Goal: Task Accomplishment & Management: Manage account settings

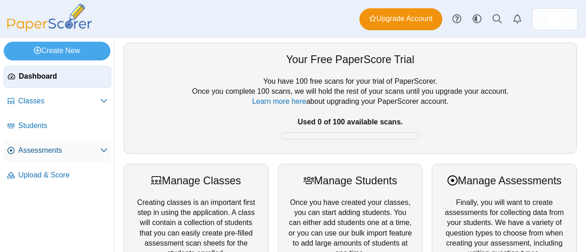
click at [52, 151] on span "Assessments" at bounding box center [59, 151] width 82 height 10
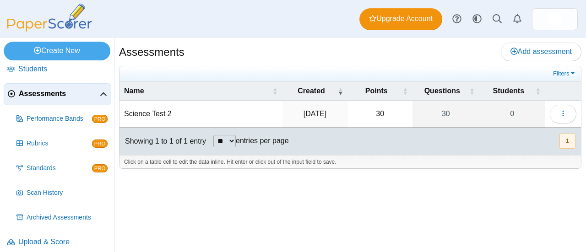
scroll to position [63, 0]
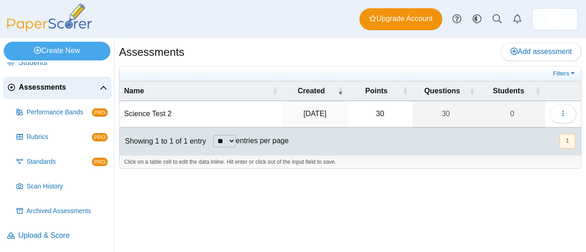
click at [164, 113] on td "Science Test 2" at bounding box center [201, 114] width 163 height 26
click at [566, 115] on icon "button" at bounding box center [563, 113] width 7 height 7
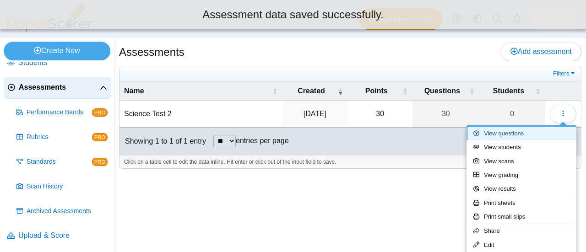
click at [516, 131] on link "View questions" at bounding box center [522, 134] width 110 height 14
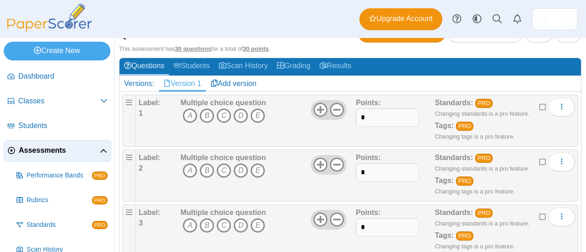
scroll to position [92, 0]
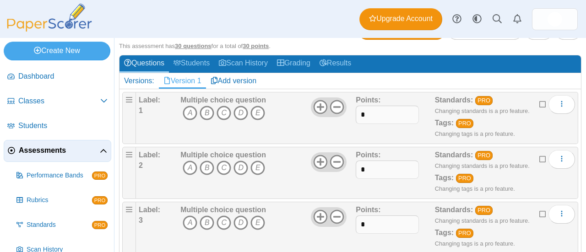
click at [149, 99] on b "Label:" at bounding box center [150, 100] width 22 height 8
click at [150, 99] on b "Label:" at bounding box center [150, 100] width 22 height 8
click at [166, 96] on div "Label: 1" at bounding box center [158, 118] width 39 height 46
click at [158, 97] on b "Label:" at bounding box center [150, 100] width 22 height 8
click at [143, 106] on div "Label: 1" at bounding box center [158, 118] width 39 height 46
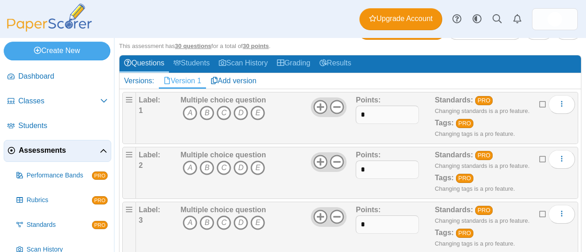
click at [142, 109] on b "1" at bounding box center [141, 111] width 4 height 8
click at [147, 98] on b "Label:" at bounding box center [150, 100] width 22 height 8
click at [153, 99] on b "Label:" at bounding box center [150, 100] width 22 height 8
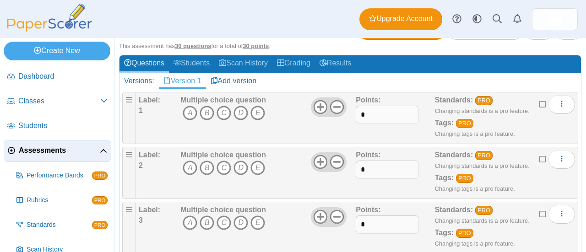
click at [187, 98] on b "Multiple choice question" at bounding box center [224, 100] width 86 height 8
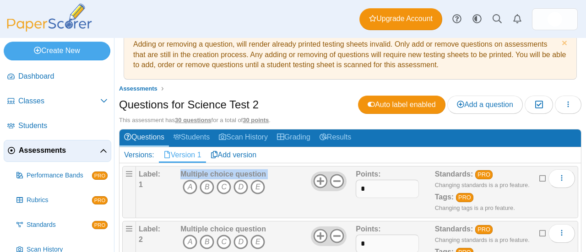
scroll to position [0, 0]
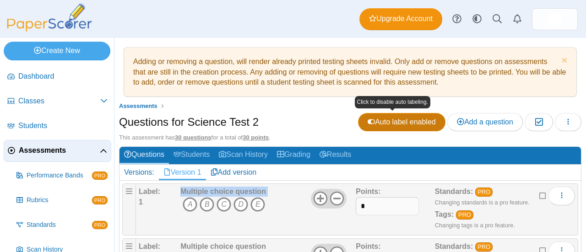
click at [368, 120] on use at bounding box center [371, 122] width 7 height 5
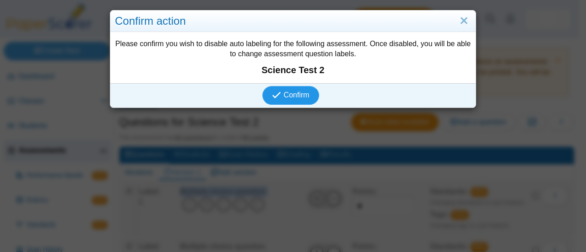
click at [297, 93] on span "Confirm" at bounding box center [297, 95] width 26 height 8
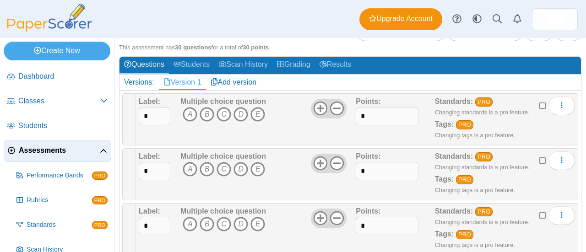
scroll to position [92, 0]
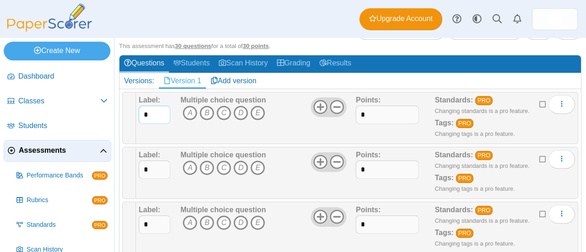
click at [145, 111] on input "*" at bounding box center [155, 115] width 32 height 18
click at [559, 104] on icon "More options" at bounding box center [562, 103] width 7 height 7
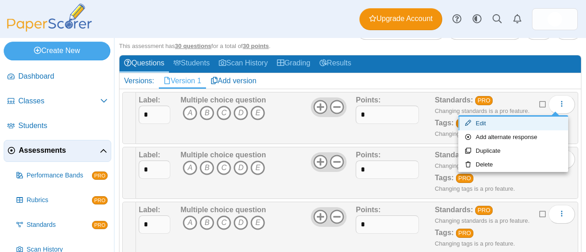
click at [499, 119] on link "Edit" at bounding box center [514, 124] width 110 height 14
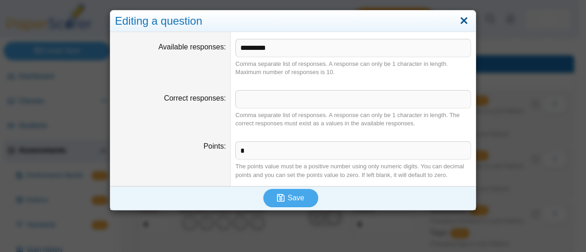
click at [464, 20] on link "Close" at bounding box center [464, 21] width 14 height 16
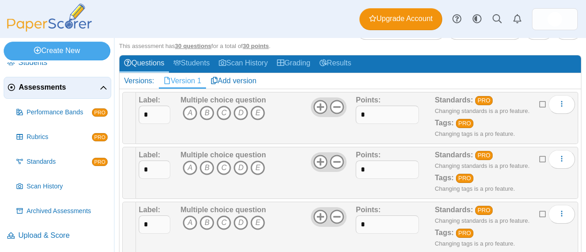
scroll to position [0, 0]
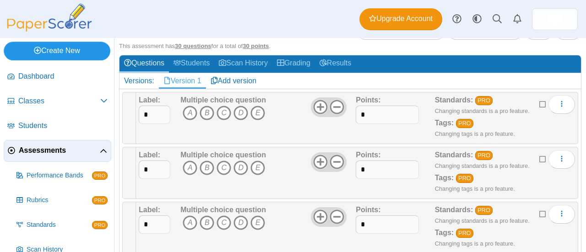
click at [60, 48] on link "Create New" at bounding box center [57, 51] width 107 height 18
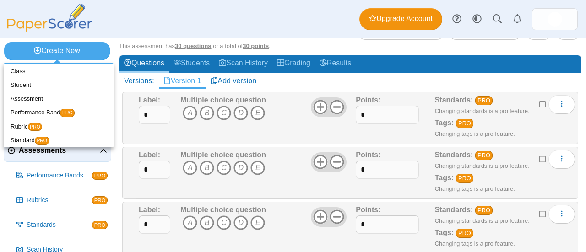
click at [151, 30] on div "Dashboard Classes Archived classes Students Assessments" at bounding box center [293, 19] width 586 height 38
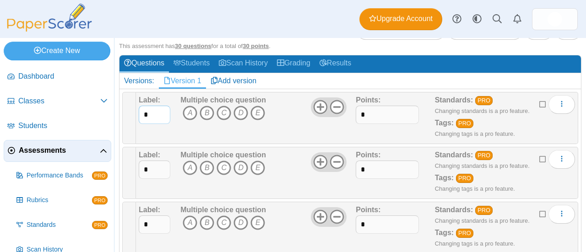
click at [156, 114] on input "*" at bounding box center [155, 115] width 32 height 18
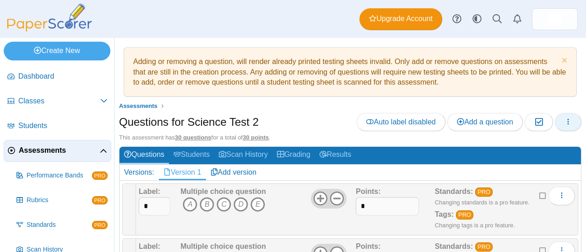
click at [565, 120] on icon "button" at bounding box center [568, 121] width 7 height 7
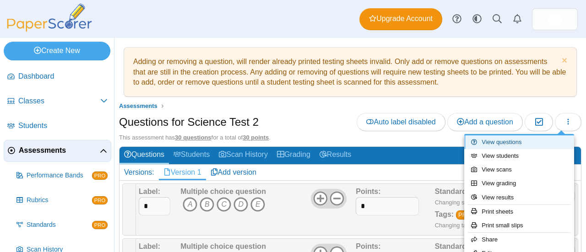
click at [509, 141] on link "View questions" at bounding box center [520, 143] width 110 height 14
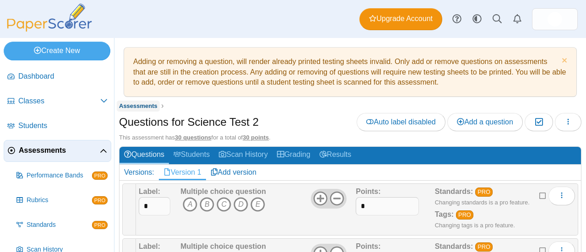
click at [135, 103] on span "Assessments" at bounding box center [138, 106] width 38 height 7
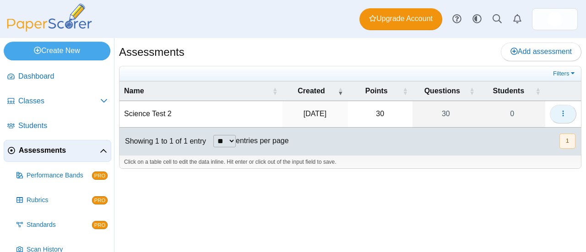
click at [569, 109] on button "button" at bounding box center [563, 114] width 27 height 18
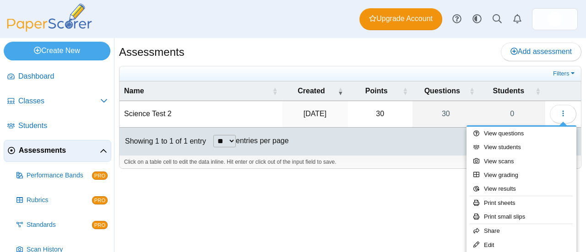
click at [155, 109] on td "Science Test 2" at bounding box center [201, 114] width 163 height 26
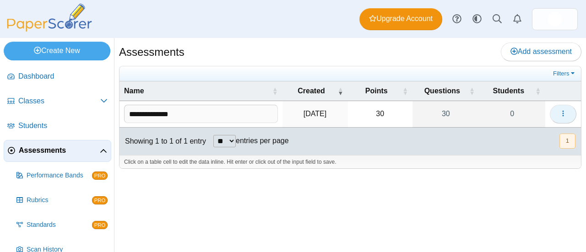
click at [562, 110] on icon "button" at bounding box center [563, 113] width 7 height 7
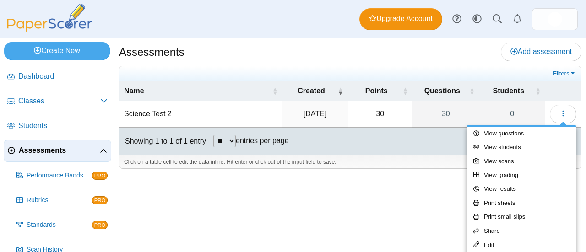
click at [158, 113] on td "Science Test 2" at bounding box center [201, 114] width 163 height 26
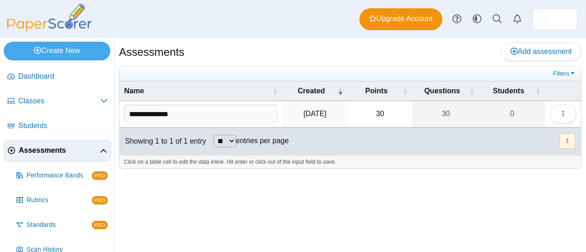
drag, startPoint x: 183, startPoint y: 116, endPoint x: 170, endPoint y: 114, distance: 13.5
click at [170, 114] on input "**********" at bounding box center [201, 114] width 154 height 18
drag, startPoint x: 174, startPoint y: 114, endPoint x: 97, endPoint y: 115, distance: 77.0
click at [97, 115] on div "Create New Loading… Dashboard Classes PRO" at bounding box center [293, 145] width 586 height 214
paste input "text"
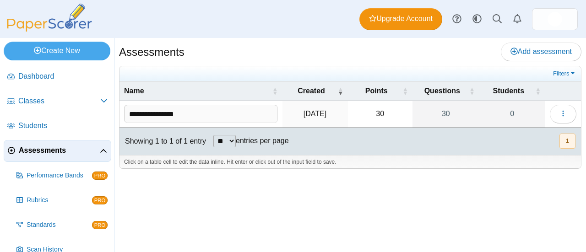
click at [155, 112] on input "**********" at bounding box center [201, 114] width 154 height 18
type input "**********"
click at [563, 111] on icon "button" at bounding box center [563, 113] width 7 height 7
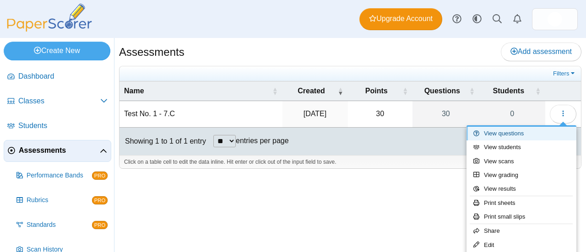
click at [501, 132] on link "View questions" at bounding box center [522, 134] width 110 height 14
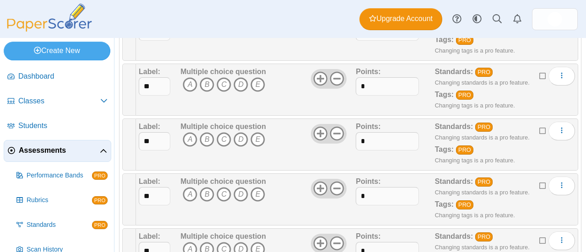
scroll to position [1588, 0]
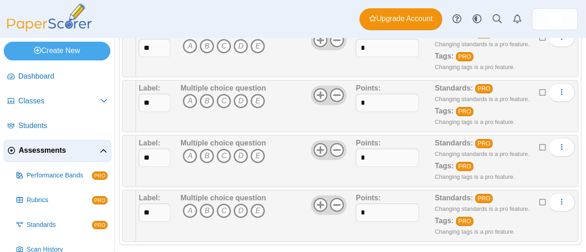
click at [540, 198] on icon at bounding box center [543, 201] width 7 height 6
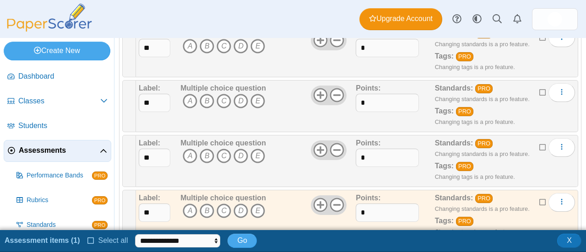
click at [540, 143] on icon at bounding box center [543, 146] width 7 height 6
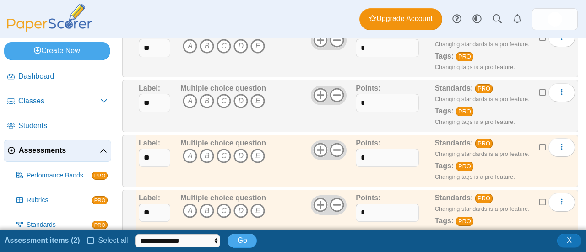
click at [540, 88] on icon at bounding box center [543, 91] width 7 height 6
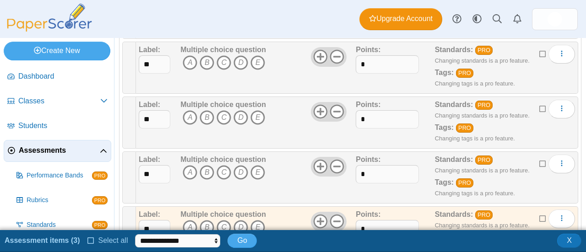
scroll to position [1451, 0]
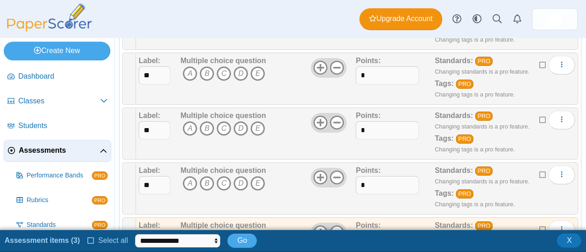
click at [540, 171] on icon at bounding box center [543, 174] width 7 height 6
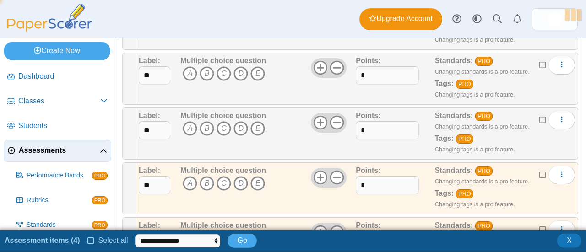
click at [540, 116] on icon at bounding box center [543, 119] width 7 height 6
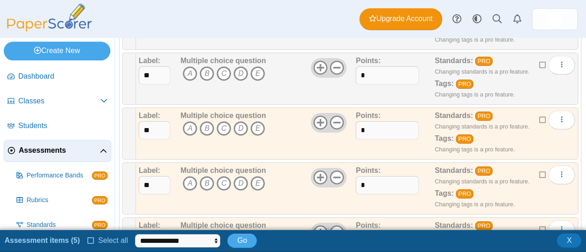
click at [540, 61] on icon at bounding box center [543, 64] width 7 height 6
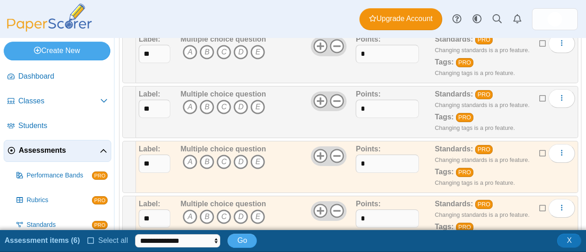
scroll to position [1359, 0]
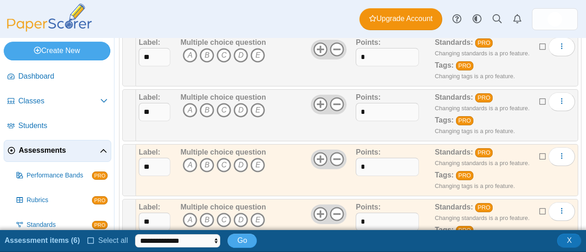
click at [540, 98] on icon at bounding box center [543, 101] width 7 height 6
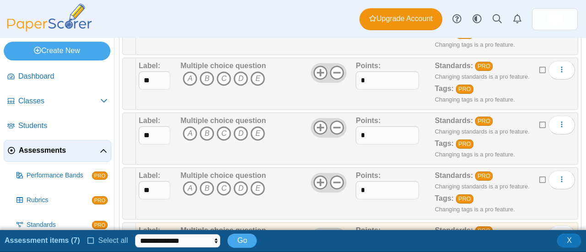
scroll to position [1221, 0]
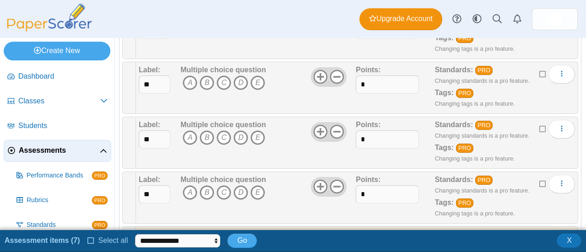
click at [532, 175] on div "Standards: PRO Changing standards is a pro feature. Tags: PRO Changing tags is …" at bounding box center [494, 198] width 119 height 46
click at [540, 180] on icon at bounding box center [543, 183] width 7 height 6
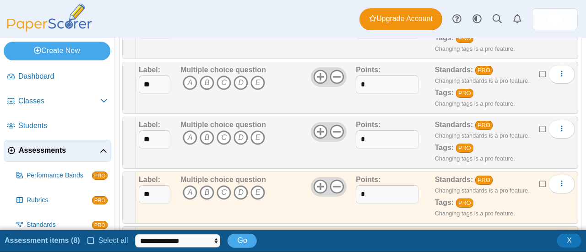
click at [540, 125] on icon at bounding box center [543, 128] width 7 height 6
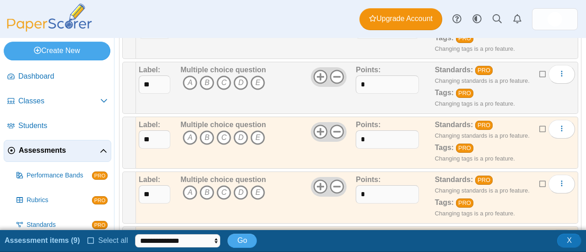
click at [532, 66] on div "Standards: PRO Changing standards is a pro feature. Tags: PRO Changing tags is …" at bounding box center [494, 88] width 119 height 46
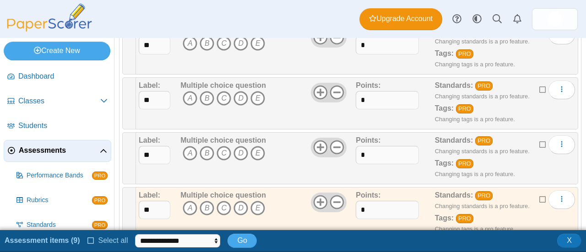
scroll to position [1130, 0]
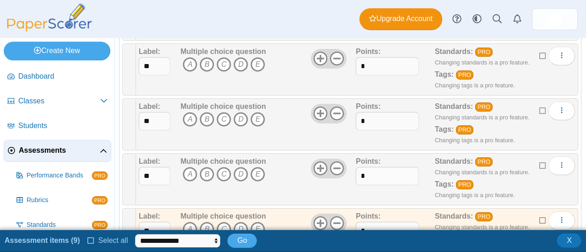
click at [540, 162] on icon at bounding box center [543, 165] width 7 height 6
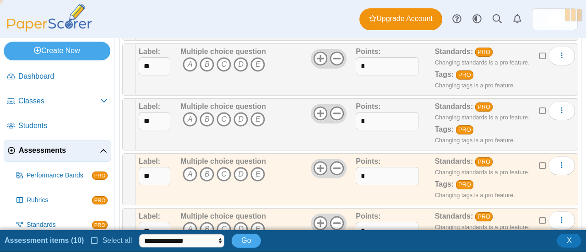
click at [540, 107] on icon at bounding box center [543, 110] width 7 height 6
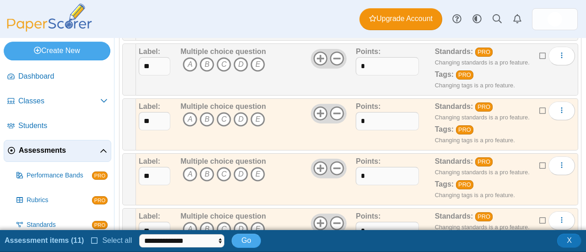
click at [540, 52] on icon at bounding box center [543, 55] width 7 height 6
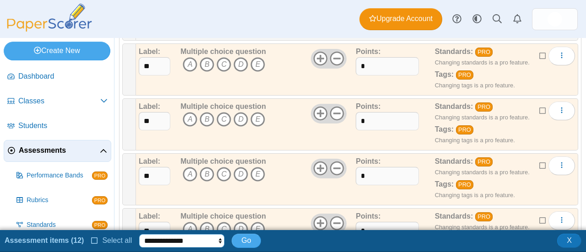
click at [206, 244] on select "**********" at bounding box center [181, 242] width 85 height 14
select select "******"
click at [139, 235] on select "**********" at bounding box center [181, 242] width 85 height 14
click at [241, 242] on span "Go" at bounding box center [246, 241] width 10 height 8
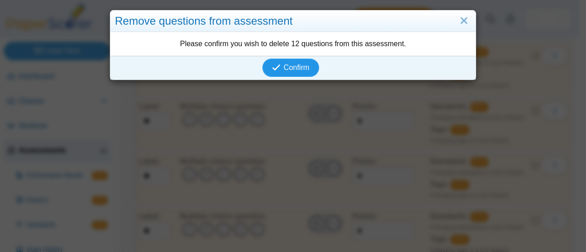
click at [293, 67] on span "Confirm" at bounding box center [297, 68] width 26 height 8
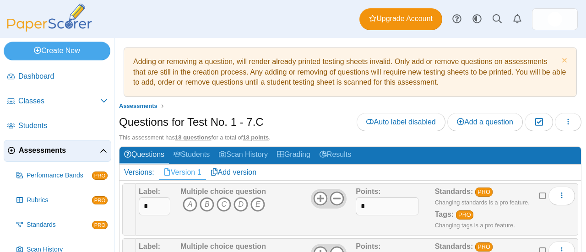
click at [299, 124] on div "Questions for Test No. 1 - 7.C Auto label disabled Add a question Moderation 0 …" at bounding box center [350, 123] width 463 height 21
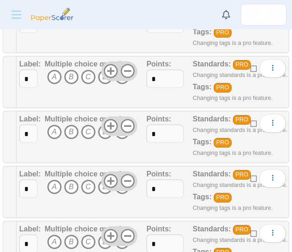
scroll to position [130, 0]
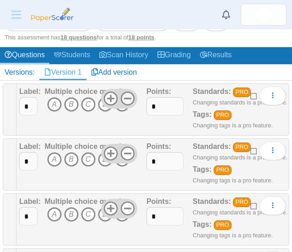
click at [126, 95] on icon at bounding box center [127, 98] width 15 height 15
click at [86, 103] on icon "C" at bounding box center [88, 104] width 15 height 15
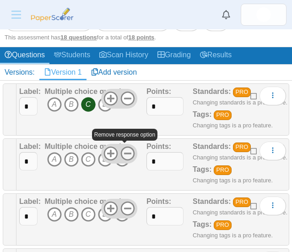
click at [125, 150] on icon at bounding box center [127, 153] width 15 height 15
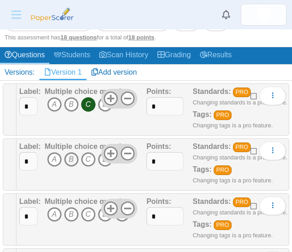
click at [71, 156] on icon "B" at bounding box center [71, 159] width 15 height 15
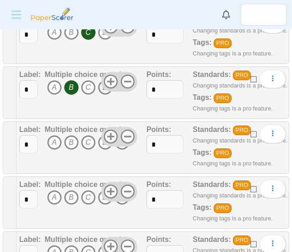
scroll to position [221, 0]
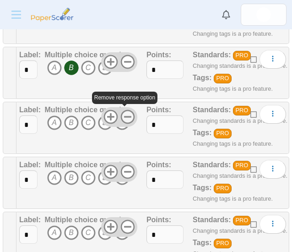
click at [123, 115] on use at bounding box center [127, 117] width 14 height 14
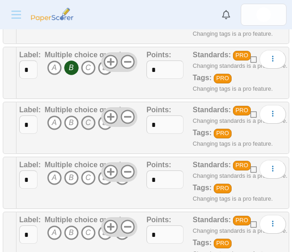
click at [86, 120] on icon "C" at bounding box center [88, 122] width 15 height 15
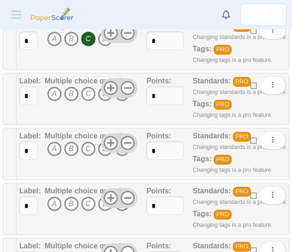
scroll to position [313, 0]
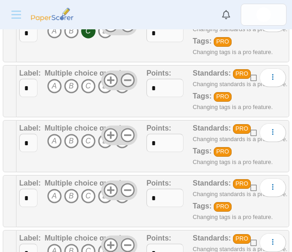
click at [125, 78] on use at bounding box center [127, 80] width 14 height 14
click at [87, 84] on icon "C" at bounding box center [88, 86] width 15 height 15
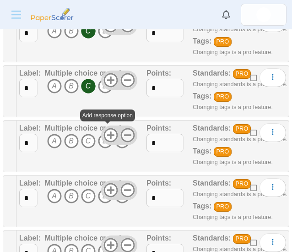
click at [122, 131] on icon at bounding box center [127, 135] width 15 height 15
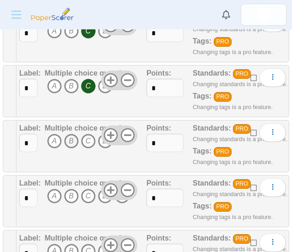
click at [71, 137] on icon "B" at bounding box center [71, 141] width 15 height 15
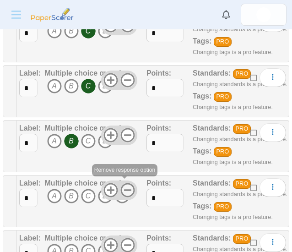
click at [123, 186] on icon at bounding box center [127, 190] width 15 height 15
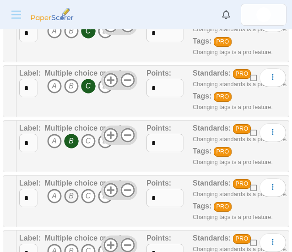
click at [69, 191] on icon "B" at bounding box center [71, 196] width 15 height 15
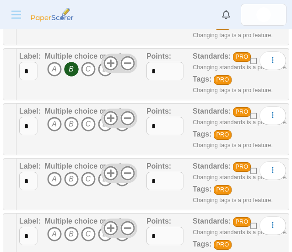
scroll to position [450, 0]
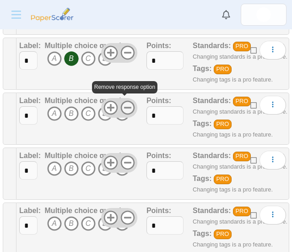
click at [123, 105] on use at bounding box center [127, 108] width 14 height 14
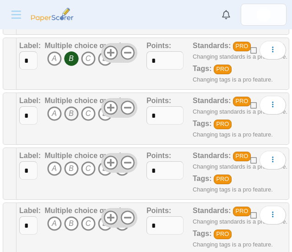
click at [68, 111] on icon "B" at bounding box center [71, 113] width 15 height 15
click at [124, 158] on icon at bounding box center [127, 162] width 15 height 15
click at [104, 170] on icon "D" at bounding box center [105, 168] width 15 height 15
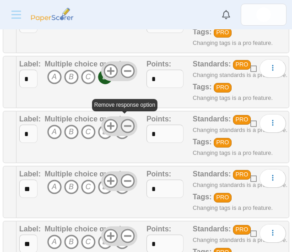
click at [122, 121] on use at bounding box center [127, 126] width 14 height 14
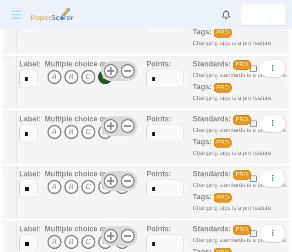
click at [103, 133] on icon "D" at bounding box center [105, 132] width 15 height 15
click at [86, 129] on icon "C" at bounding box center [88, 132] width 15 height 15
click at [103, 132] on icon "D" at bounding box center [105, 132] width 15 height 15
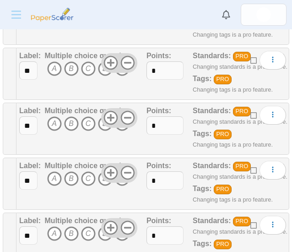
scroll to position [679, 0]
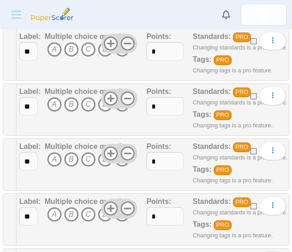
click at [126, 39] on use at bounding box center [127, 44] width 14 height 14
click at [71, 45] on icon "B" at bounding box center [71, 49] width 15 height 15
click at [88, 98] on icon "C" at bounding box center [88, 104] width 15 height 15
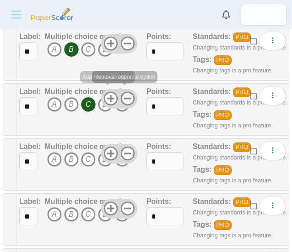
click at [121, 93] on icon at bounding box center [127, 98] width 15 height 15
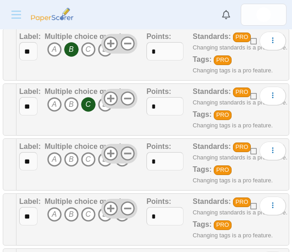
click at [124, 148] on use at bounding box center [127, 154] width 14 height 14
click at [88, 156] on icon "C" at bounding box center [88, 159] width 15 height 15
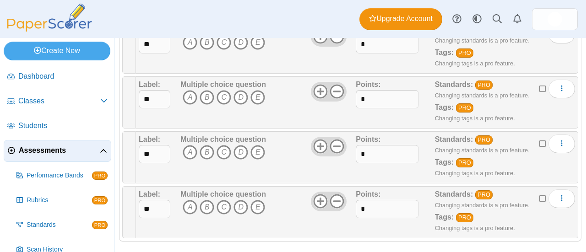
scroll to position [0, 0]
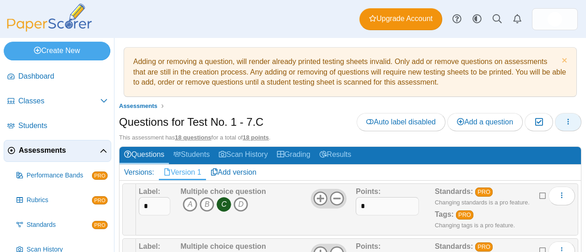
click at [565, 114] on button "button" at bounding box center [568, 122] width 27 height 18
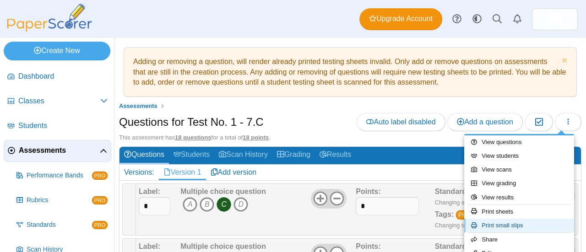
click at [499, 223] on link "Print small slips" at bounding box center [520, 226] width 110 height 14
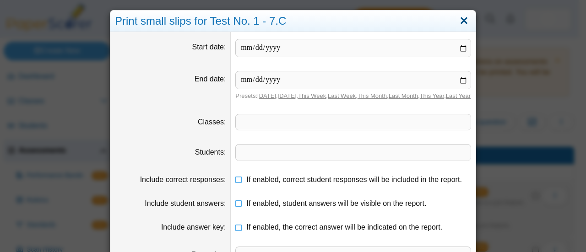
click at [463, 20] on link "Close" at bounding box center [464, 21] width 14 height 16
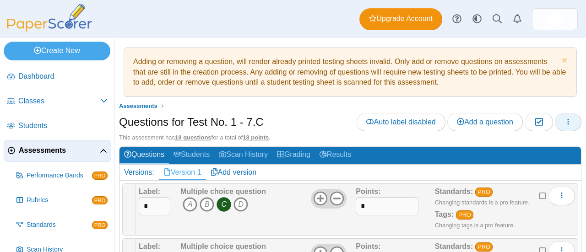
click at [567, 118] on button "button" at bounding box center [568, 122] width 27 height 18
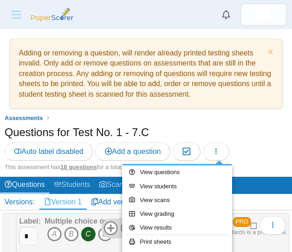
click at [267, 141] on div "Questions for Test No. 1 - 7.C Auto label disabled Add a question Moderation 0" at bounding box center [146, 144] width 283 height 38
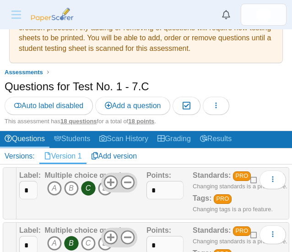
scroll to position [92, 0]
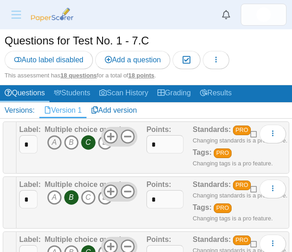
click at [54, 140] on icon "A" at bounding box center [54, 142] width 15 height 15
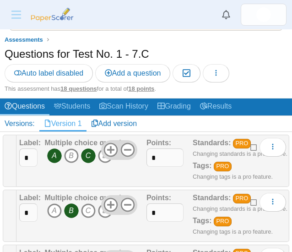
scroll to position [80, 0]
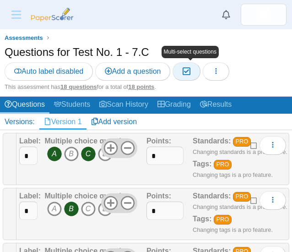
click at [191, 71] on icon "button" at bounding box center [186, 71] width 9 height 8
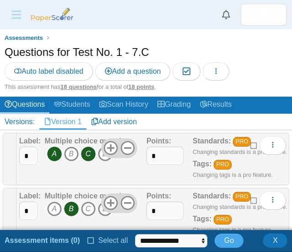
click at [88, 240] on icon at bounding box center [91, 239] width 7 height 6
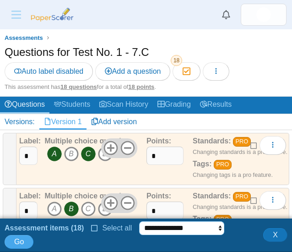
click at [218, 235] on select "**********" at bounding box center [181, 228] width 85 height 14
click at [278, 237] on span "X" at bounding box center [275, 235] width 5 height 8
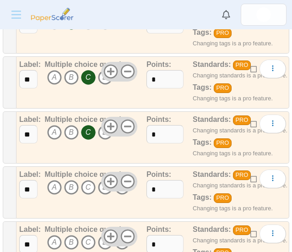
scroll to position [722, 0]
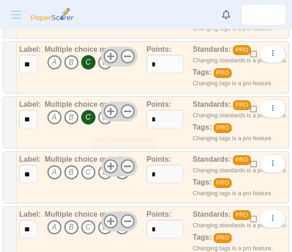
click at [126, 164] on icon at bounding box center [127, 166] width 15 height 15
click at [127, 214] on icon at bounding box center [127, 221] width 15 height 15
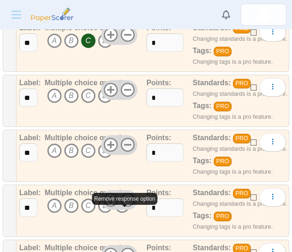
scroll to position [813, 0]
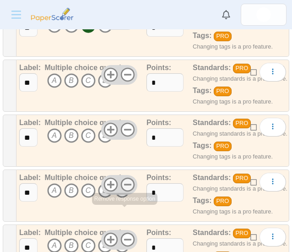
click at [126, 178] on use at bounding box center [127, 185] width 14 height 14
click at [124, 232] on icon at bounding box center [127, 239] width 15 height 15
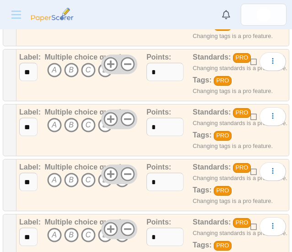
scroll to position [951, 0]
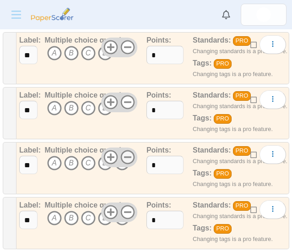
click at [125, 150] on use at bounding box center [127, 157] width 14 height 14
click at [123, 205] on use at bounding box center [127, 212] width 14 height 14
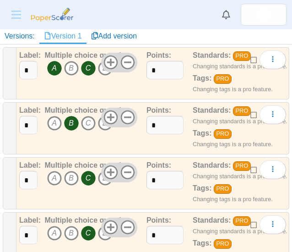
scroll to position [59, 0]
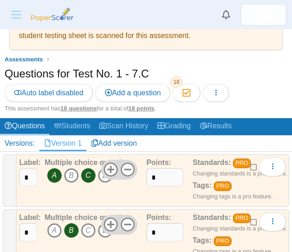
click at [88, 175] on icon "C" at bounding box center [88, 175] width 15 height 15
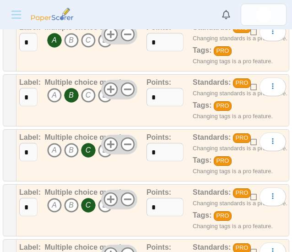
scroll to position [196, 0]
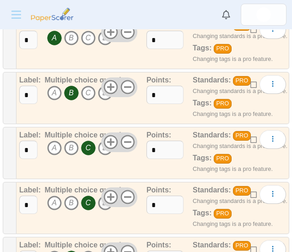
click at [105, 206] on icon "D" at bounding box center [105, 203] width 15 height 15
click at [91, 200] on icon "C" at bounding box center [88, 203] width 15 height 15
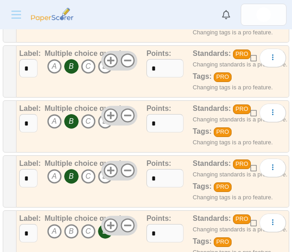
scroll to position [398, 0]
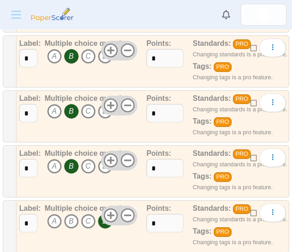
click at [71, 110] on icon "B" at bounding box center [71, 111] width 15 height 15
click at [55, 109] on icon "A" at bounding box center [54, 111] width 15 height 15
click at [53, 55] on icon "A" at bounding box center [54, 56] width 15 height 15
click at [70, 52] on icon "B" at bounding box center [71, 56] width 15 height 15
click at [55, 110] on icon "A" at bounding box center [54, 111] width 15 height 15
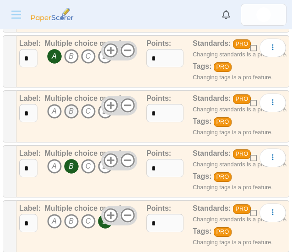
click at [68, 107] on icon "B" at bounding box center [71, 111] width 15 height 15
click at [71, 162] on icon "B" at bounding box center [71, 166] width 15 height 15
click at [88, 163] on icon "C" at bounding box center [88, 166] width 15 height 15
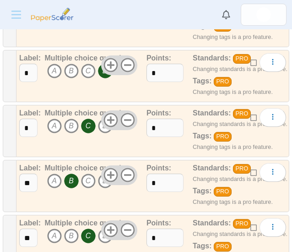
scroll to position [555, 0]
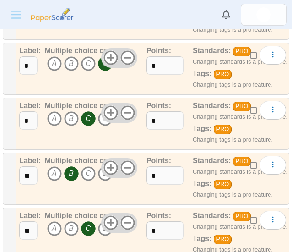
click at [89, 113] on icon "C" at bounding box center [88, 118] width 15 height 15
click at [54, 114] on icon "A" at bounding box center [54, 118] width 15 height 15
click at [69, 170] on icon "B" at bounding box center [71, 173] width 15 height 15
click at [102, 174] on icon "D" at bounding box center [105, 173] width 15 height 15
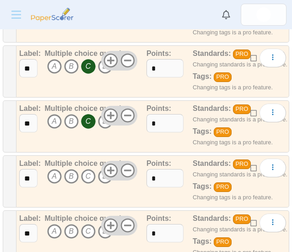
scroll to position [721, 0]
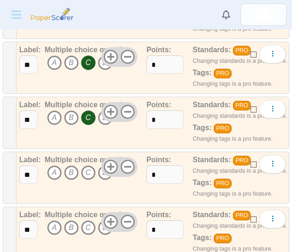
click at [86, 59] on icon "C" at bounding box center [88, 62] width 15 height 15
click at [50, 58] on icon "A" at bounding box center [54, 62] width 15 height 15
click at [88, 112] on icon "C" at bounding box center [88, 117] width 15 height 15
click at [70, 110] on icon "B" at bounding box center [71, 117] width 15 height 15
click at [89, 167] on icon "C" at bounding box center [88, 172] width 15 height 15
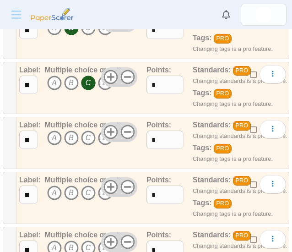
scroll to position [813, 0]
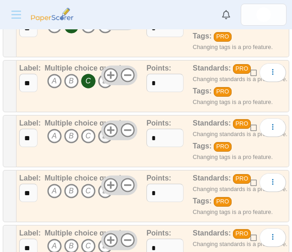
click at [103, 134] on icon "D" at bounding box center [105, 136] width 15 height 15
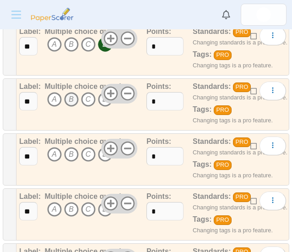
click at [70, 94] on icon "B" at bounding box center [71, 99] width 15 height 15
click at [88, 148] on icon "C" at bounding box center [88, 154] width 15 height 15
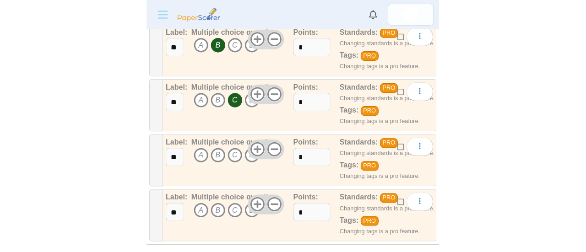
scroll to position [963, 0]
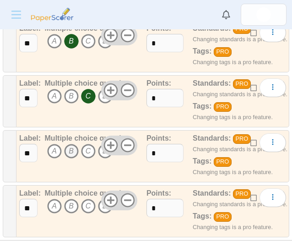
click at [71, 147] on icon "B" at bounding box center [71, 151] width 15 height 15
click at [86, 199] on icon "C" at bounding box center [88, 206] width 15 height 15
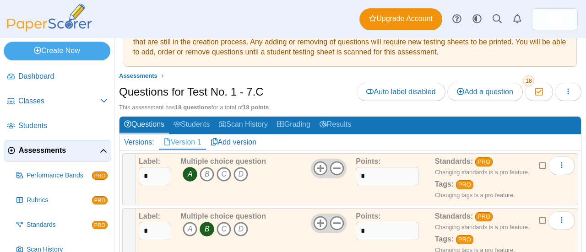
scroll to position [0, 0]
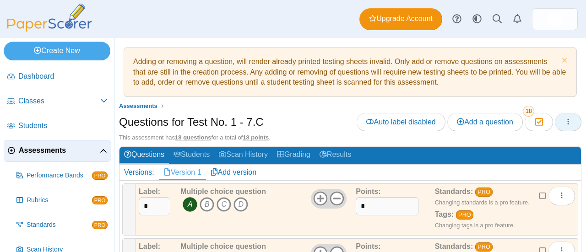
click at [568, 119] on use "button" at bounding box center [568, 122] width 1 height 6
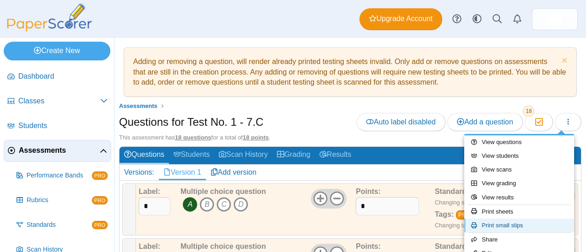
click at [512, 220] on link "Print small slips" at bounding box center [520, 226] width 110 height 14
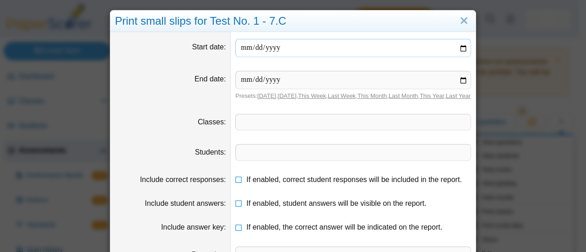
click at [305, 50] on input "date" at bounding box center [353, 48] width 236 height 18
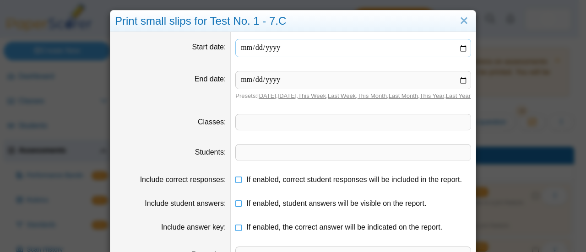
click at [462, 48] on input "date" at bounding box center [353, 48] width 236 height 18
click at [260, 95] on link "[DATE]" at bounding box center [266, 96] width 19 height 7
type input "**********"
click at [397, 43] on input "**********" at bounding box center [353, 48] width 236 height 18
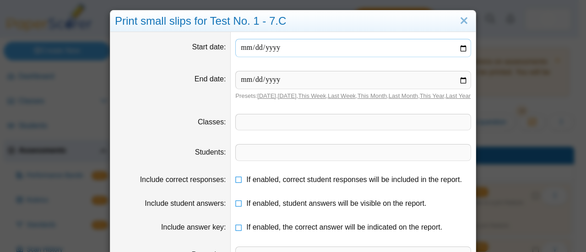
click at [458, 43] on input "**********" at bounding box center [353, 48] width 236 height 18
type input "**********"
click at [464, 78] on input "**********" at bounding box center [353, 80] width 236 height 18
type input "**********"
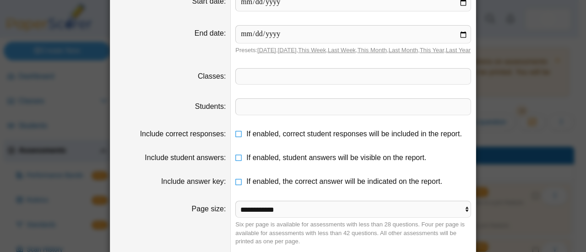
click at [274, 84] on span at bounding box center [353, 77] width 235 height 16
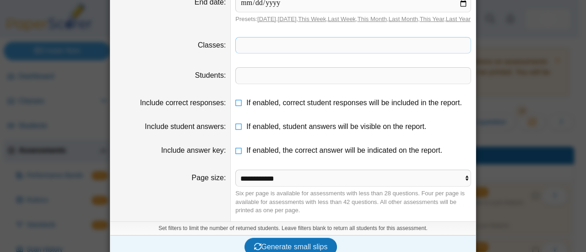
scroll to position [95, 0]
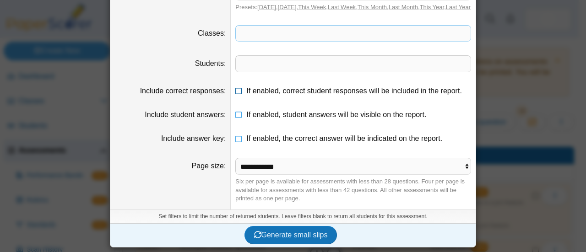
click at [235, 92] on icon at bounding box center [238, 89] width 7 height 6
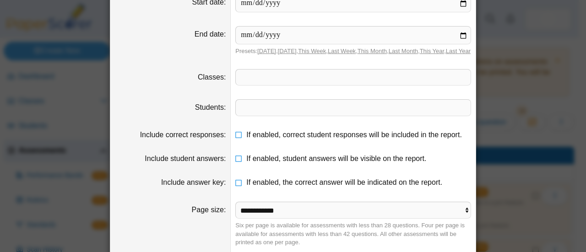
scroll to position [0, 0]
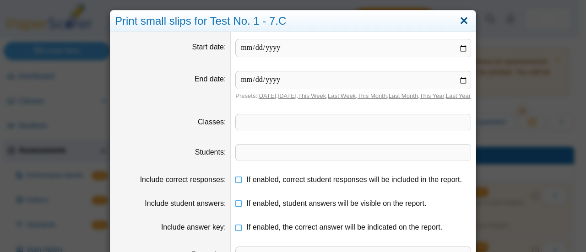
click at [460, 18] on link "Close" at bounding box center [464, 21] width 14 height 16
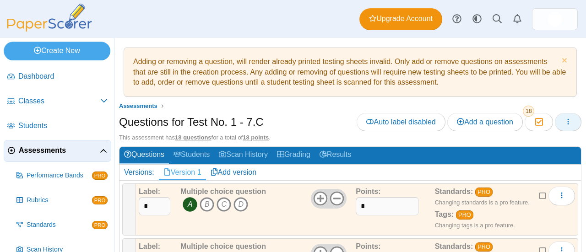
click at [564, 115] on button "button" at bounding box center [568, 122] width 27 height 18
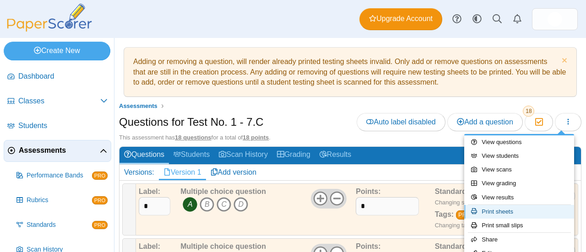
click at [510, 208] on link "Print sheets" at bounding box center [520, 212] width 110 height 14
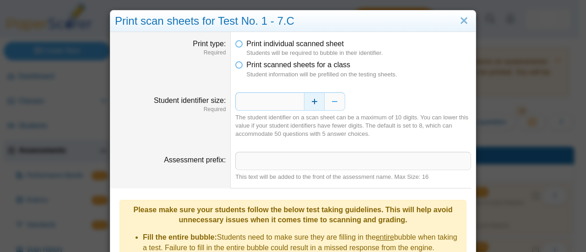
click at [312, 102] on button "Increase" at bounding box center [314, 102] width 21 height 18
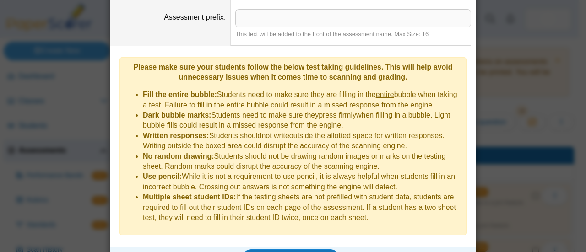
scroll to position [150, 0]
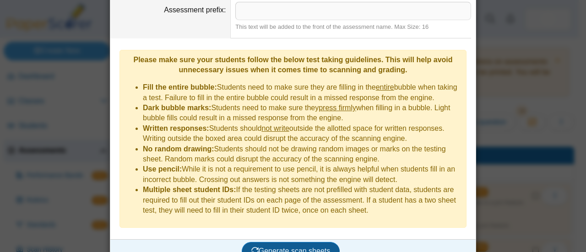
click at [296, 247] on span "Generate scan sheets" at bounding box center [291, 251] width 79 height 8
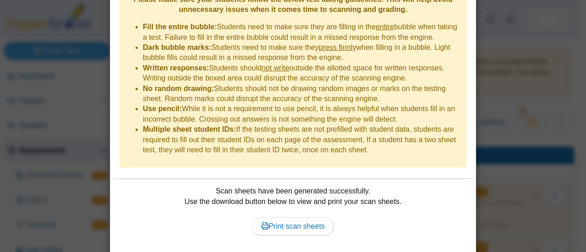
scroll to position [224, 0]
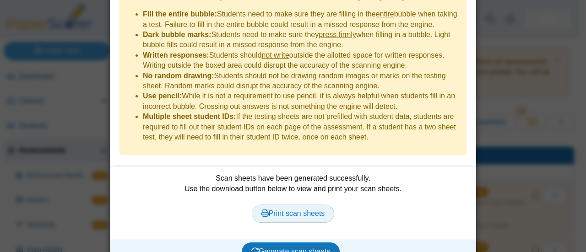
click at [288, 210] on span "Print scan sheets" at bounding box center [294, 214] width 64 height 8
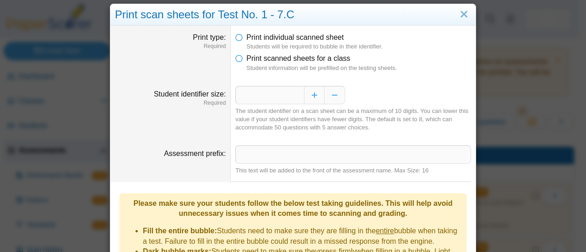
scroll to position [0, 0]
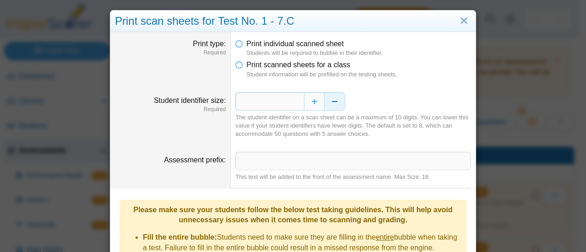
click at [335, 99] on button "Decrease" at bounding box center [335, 102] width 21 height 18
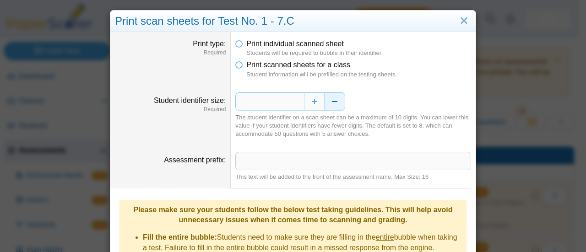
click at [335, 99] on button "Decrease" at bounding box center [335, 102] width 21 height 18
type input "*"
click at [335, 99] on button "Decrease" at bounding box center [335, 102] width 21 height 18
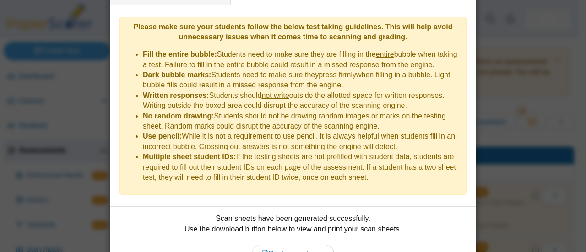
scroll to position [224, 0]
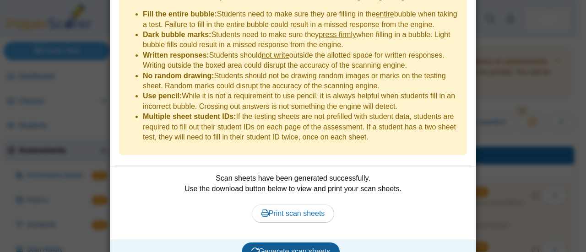
click at [312, 248] on span "Generate scan sheets" at bounding box center [291, 252] width 79 height 8
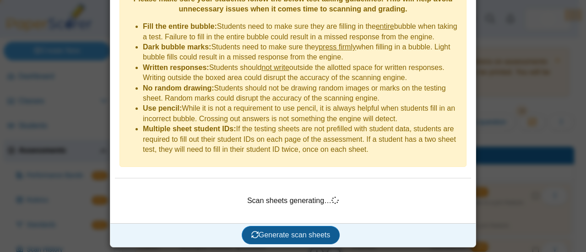
scroll to position [195, 0]
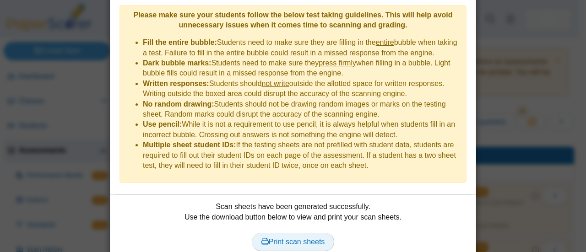
click at [304, 238] on span "Print scan sheets" at bounding box center [294, 242] width 64 height 8
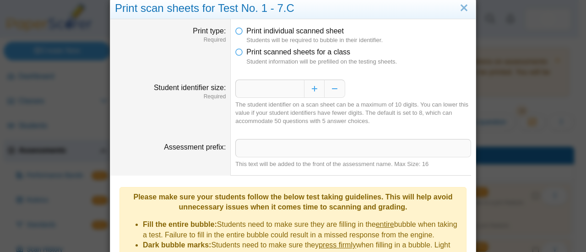
scroll to position [0, 0]
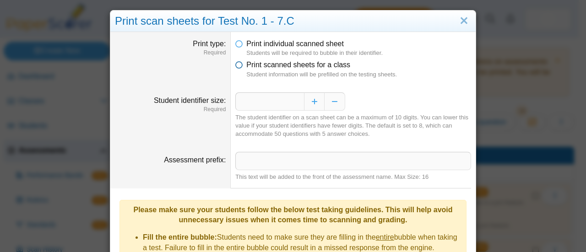
click at [235, 66] on icon at bounding box center [238, 63] width 7 height 6
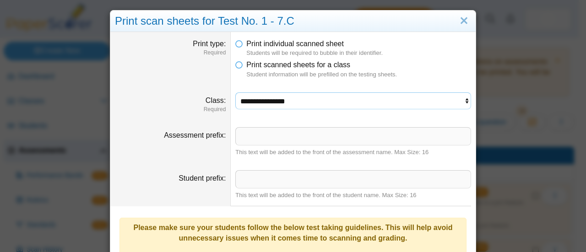
click at [305, 104] on select "**********" at bounding box center [353, 101] width 236 height 17
select select "**********"
click at [235, 93] on select "**********" at bounding box center [353, 101] width 236 height 17
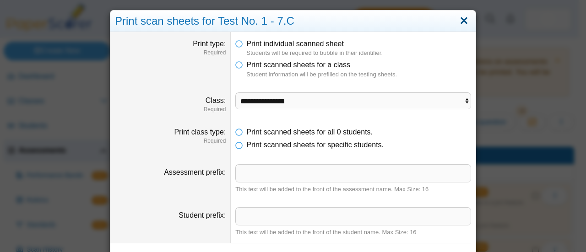
click at [460, 17] on link "Close" at bounding box center [464, 21] width 14 height 16
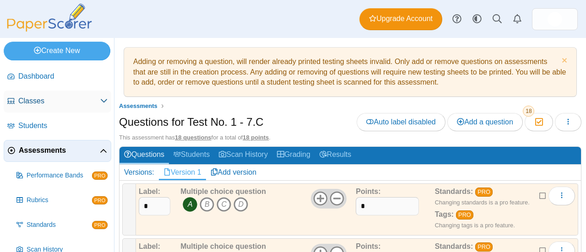
click at [29, 101] on span "Classes" at bounding box center [59, 101] width 82 height 10
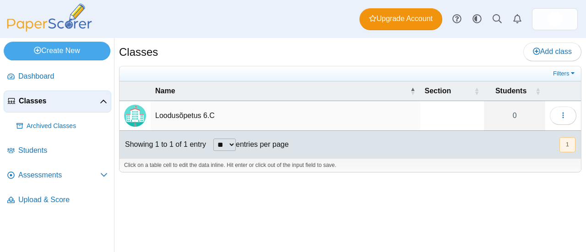
click at [192, 110] on td "Loodusõpetus 6.C" at bounding box center [286, 116] width 270 height 30
click at [572, 113] on button "button" at bounding box center [563, 116] width 27 height 18
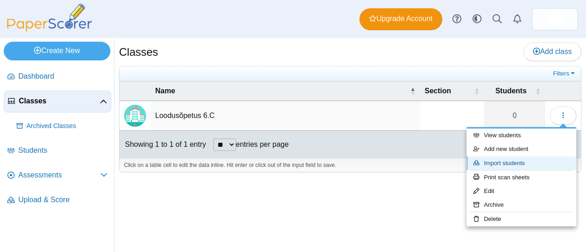
click at [511, 159] on link "Import students" at bounding box center [522, 164] width 110 height 14
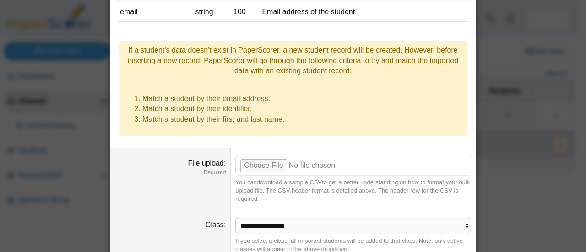
scroll to position [167, 0]
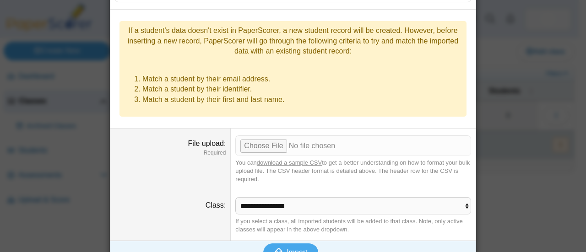
click at [299, 159] on link "download a sample CSV" at bounding box center [289, 162] width 65 height 7
click at [256, 136] on input "File upload" at bounding box center [353, 146] width 236 height 20
click at [287, 197] on select "**********" at bounding box center [353, 205] width 236 height 17
click at [286, 197] on select "**********" at bounding box center [353, 205] width 236 height 17
click at [289, 197] on select "**********" at bounding box center [353, 205] width 236 height 17
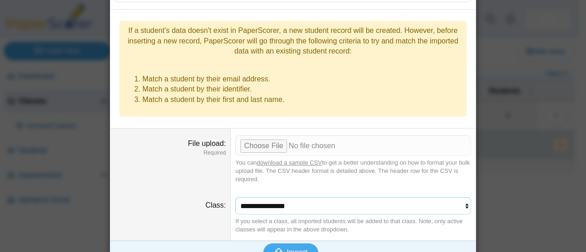
click at [289, 197] on select "**********" at bounding box center [353, 205] width 236 height 17
click at [490, 78] on div "Bulk import students Required Fields Name Type Length Description first_name st…" at bounding box center [293, 126] width 586 height 252
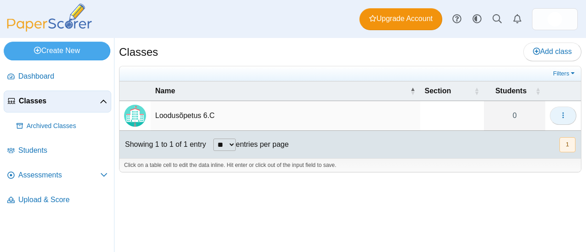
click at [567, 113] on button "button" at bounding box center [563, 116] width 27 height 18
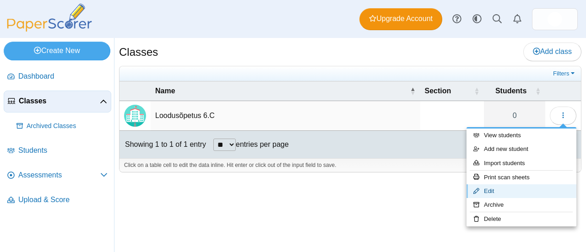
click at [504, 188] on link "Edit" at bounding box center [522, 192] width 110 height 14
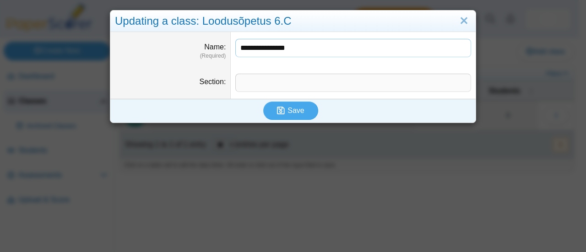
click at [288, 50] on input "**********" at bounding box center [353, 48] width 236 height 18
type input "**********"
click at [296, 107] on span "Save" at bounding box center [296, 111] width 16 height 8
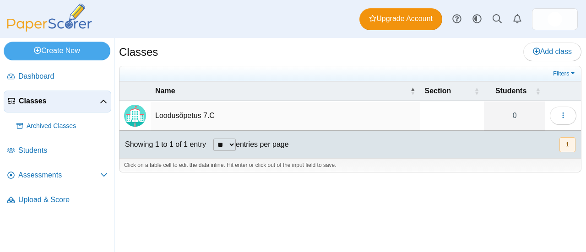
click at [186, 110] on td "Loodusõpetus 7.C" at bounding box center [286, 116] width 270 height 30
click at [564, 118] on span "button" at bounding box center [563, 116] width 7 height 8
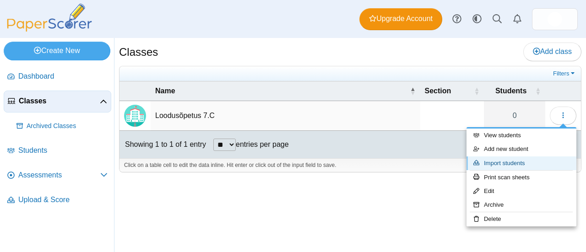
click at [520, 165] on link "Import students" at bounding box center [522, 164] width 110 height 14
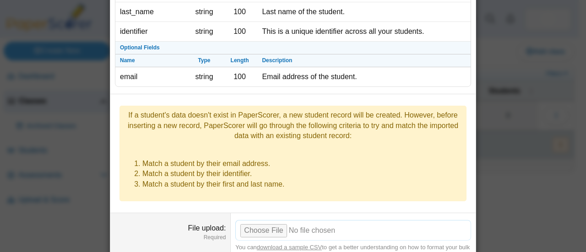
scroll to position [167, 0]
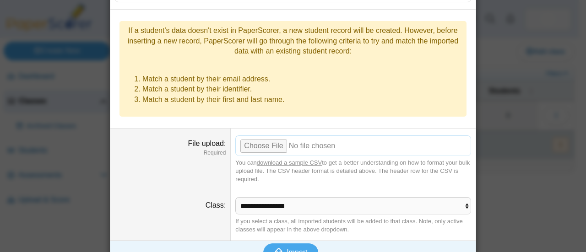
click at [271, 136] on input "File upload" at bounding box center [353, 146] width 236 height 20
click at [298, 249] on span "Import" at bounding box center [297, 253] width 21 height 8
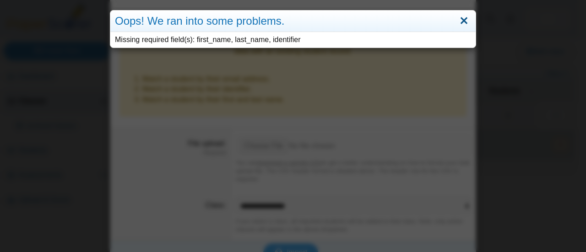
click at [461, 21] on link "Close" at bounding box center [464, 21] width 14 height 16
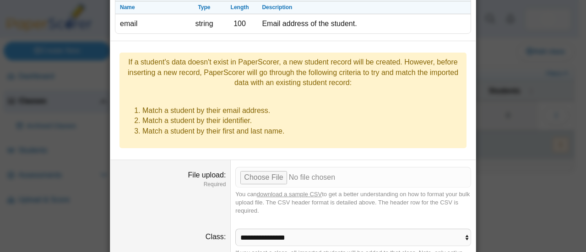
scroll to position [121, 0]
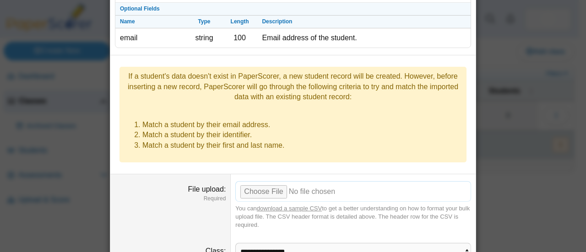
click at [262, 181] on input "File upload" at bounding box center [353, 191] width 236 height 20
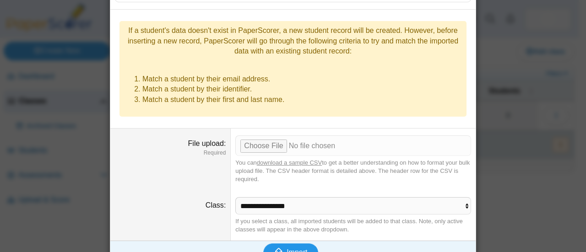
click at [298, 249] on span "Import" at bounding box center [297, 253] width 21 height 8
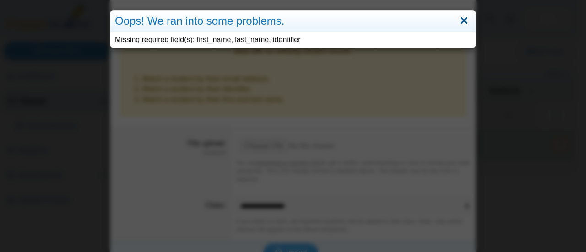
click at [462, 20] on link "Close" at bounding box center [464, 21] width 14 height 16
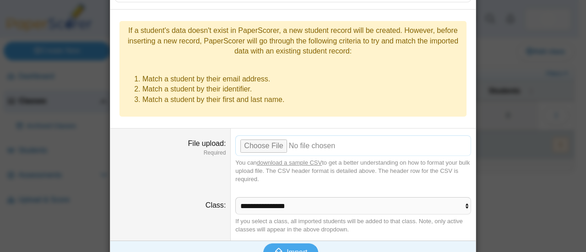
click at [263, 136] on input "File upload" at bounding box center [353, 146] width 236 height 20
click at [287, 249] on span "Import" at bounding box center [297, 253] width 21 height 8
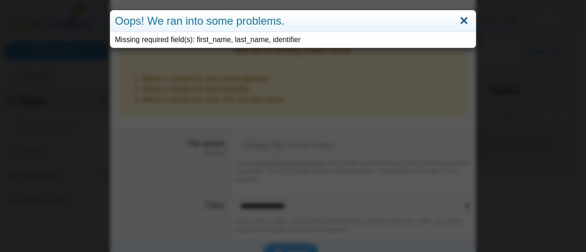
click at [459, 26] on link "Close" at bounding box center [464, 21] width 14 height 16
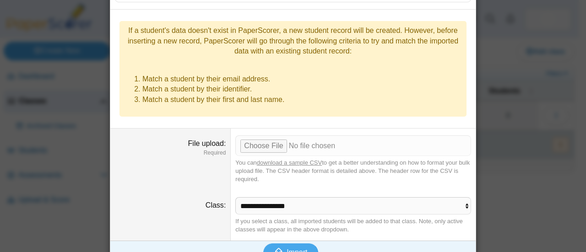
click at [280, 159] on link "download a sample CSV" at bounding box center [289, 162] width 65 height 7
click at [265, 136] on input "File upload" at bounding box center [353, 146] width 236 height 20
type input "**********"
click at [290, 249] on span "Import" at bounding box center [297, 253] width 21 height 8
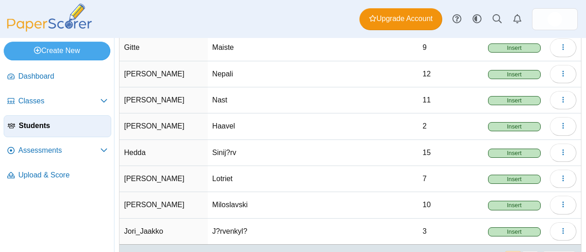
scroll to position [130, 0]
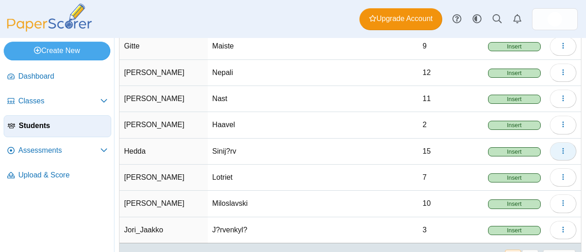
click at [560, 148] on icon "button" at bounding box center [563, 151] width 7 height 7
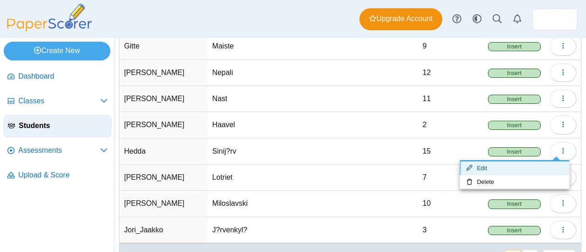
click at [488, 170] on link "Edit" at bounding box center [515, 169] width 110 height 14
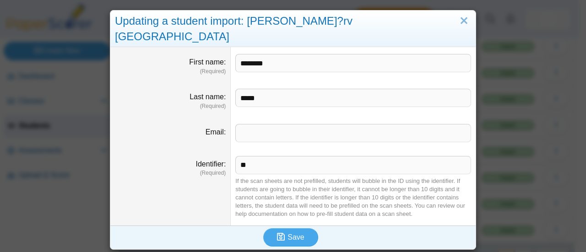
click at [253, 54] on input "********" at bounding box center [353, 63] width 236 height 18
type input "********"
click at [291, 234] on span "Save" at bounding box center [296, 238] width 16 height 8
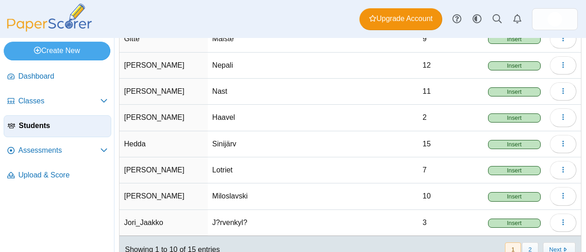
scroll to position [166, 0]
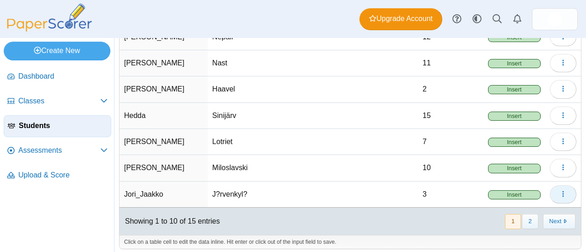
click at [553, 190] on button "button" at bounding box center [563, 195] width 27 height 18
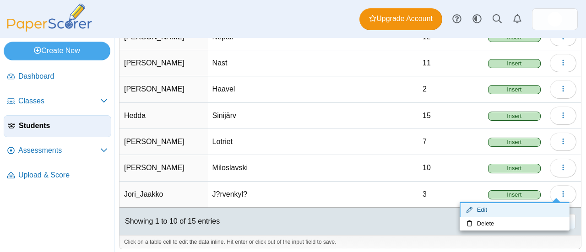
click at [491, 212] on link "Edit" at bounding box center [515, 210] width 110 height 14
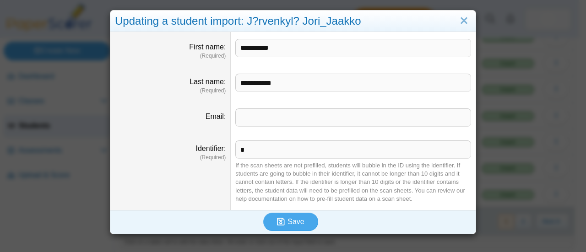
click at [243, 46] on input "**********" at bounding box center [353, 48] width 236 height 18
type input "**********"
click at [292, 218] on span "Save" at bounding box center [296, 222] width 16 height 8
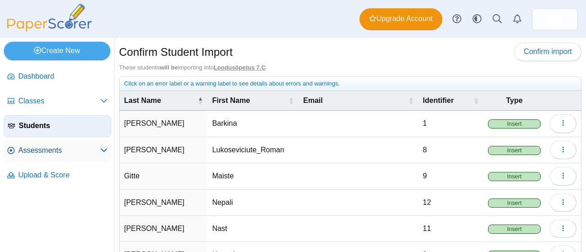
click at [44, 148] on span "Assessments" at bounding box center [59, 151] width 82 height 10
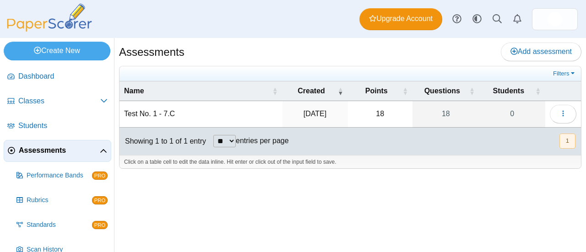
click at [166, 108] on td "Test No. 1 - 7.C" at bounding box center [201, 114] width 163 height 26
click at [566, 113] on icon "button" at bounding box center [563, 113] width 7 height 7
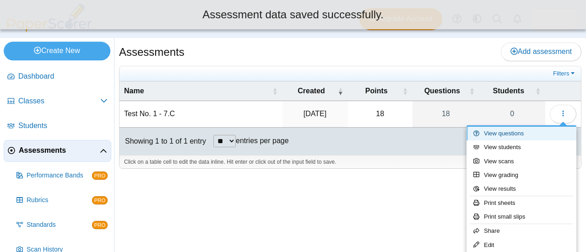
click at [504, 132] on link "View questions" at bounding box center [522, 134] width 110 height 14
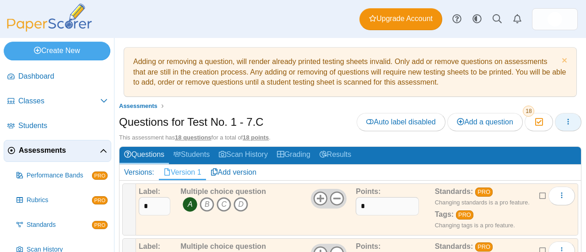
click at [566, 123] on button "button" at bounding box center [568, 122] width 27 height 18
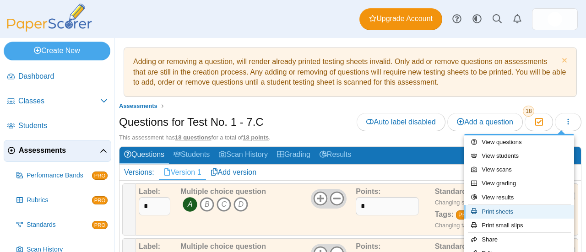
click at [501, 212] on link "Print sheets" at bounding box center [520, 212] width 110 height 14
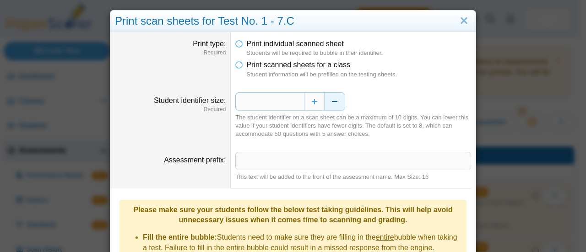
click at [329, 99] on button "Decrease" at bounding box center [335, 102] width 21 height 18
type input "*"
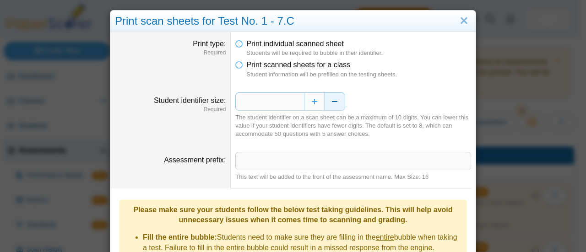
click at [329, 99] on button "Decrease" at bounding box center [335, 102] width 21 height 18
click at [235, 66] on icon at bounding box center [238, 63] width 7 height 6
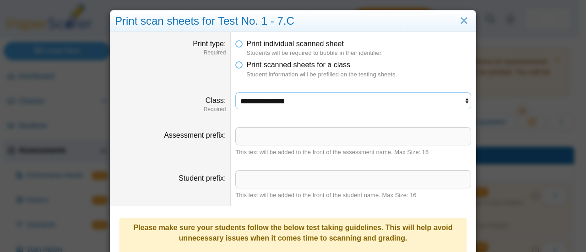
click at [461, 99] on select "**********" at bounding box center [353, 101] width 236 height 17
select select "**********"
click at [235, 93] on select "**********" at bounding box center [353, 101] width 236 height 17
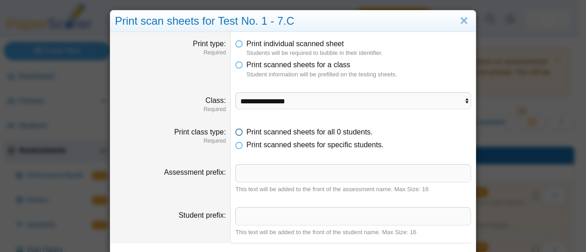
click at [289, 130] on span "Print scanned sheets for all 0 students." at bounding box center [309, 132] width 126 height 8
click at [461, 21] on link "Close" at bounding box center [464, 21] width 14 height 16
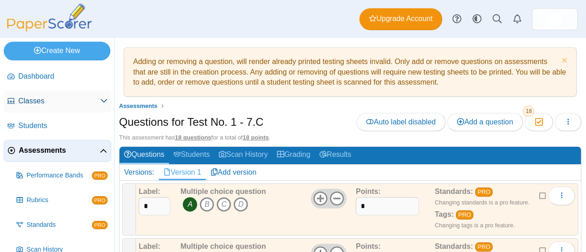
click at [35, 103] on span "Classes" at bounding box center [59, 101] width 82 height 10
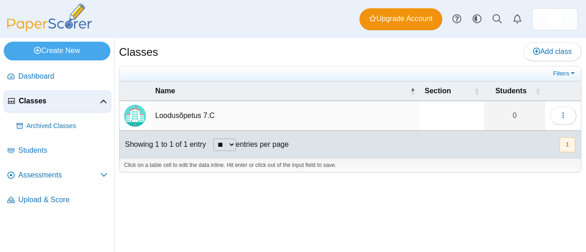
click at [201, 113] on td "Loodusõpetus 7.C" at bounding box center [286, 116] width 270 height 30
click at [559, 111] on button "button" at bounding box center [563, 116] width 27 height 18
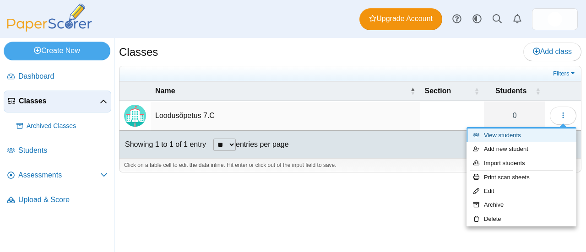
click at [514, 134] on link "View students" at bounding box center [522, 136] width 110 height 14
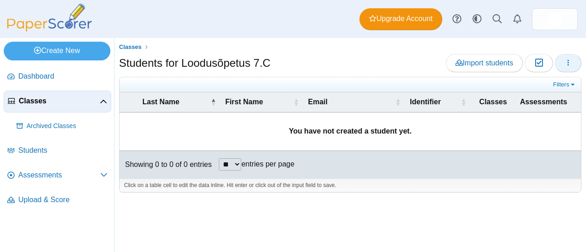
click at [562, 60] on button "button" at bounding box center [568, 63] width 27 height 18
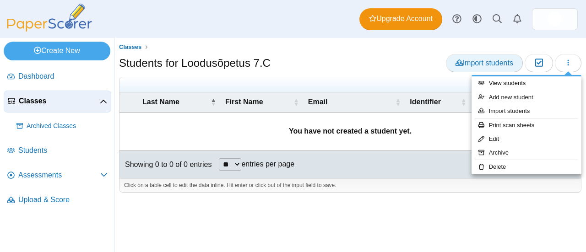
click at [484, 63] on span "Import students" at bounding box center [485, 63] width 58 height 8
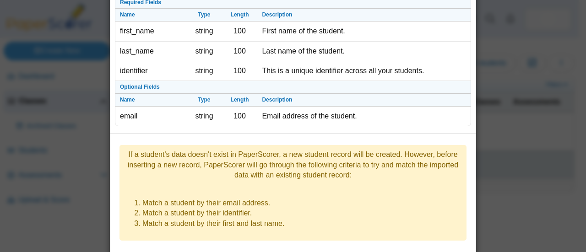
scroll to position [167, 0]
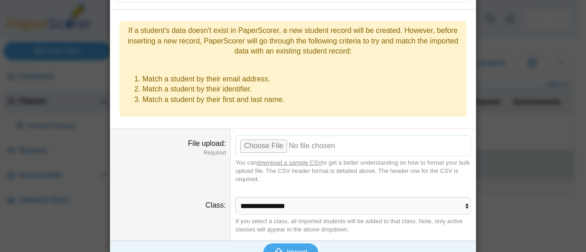
click at [260, 136] on input "File upload" at bounding box center [353, 146] width 236 height 20
type input "**********"
click at [294, 249] on span "Import" at bounding box center [297, 253] width 21 height 8
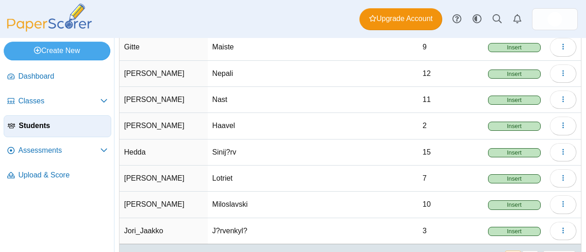
scroll to position [130, 0]
click at [563, 150] on use "button" at bounding box center [563, 151] width 1 height 6
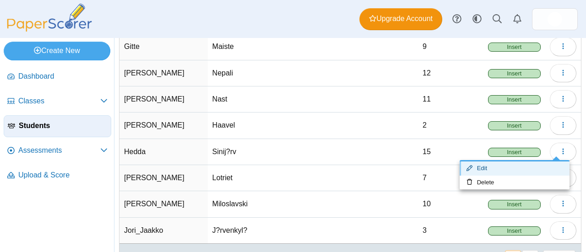
click at [511, 169] on link "Edit" at bounding box center [515, 169] width 110 height 14
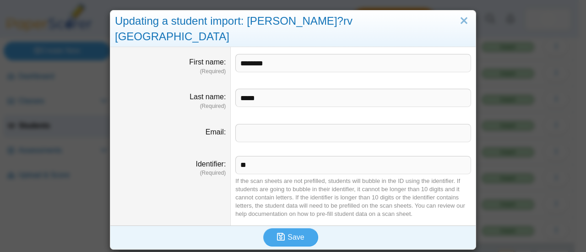
click at [251, 54] on input "********" at bounding box center [353, 63] width 236 height 18
type input "********"
click at [295, 234] on span "Save" at bounding box center [296, 238] width 16 height 8
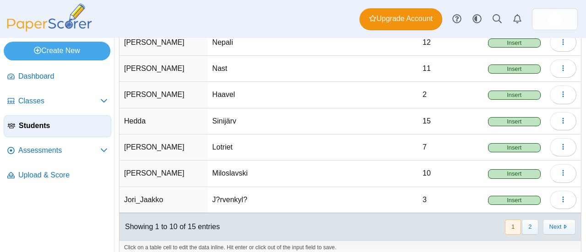
scroll to position [166, 0]
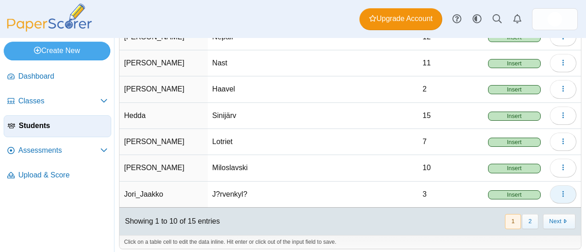
click at [564, 190] on button "button" at bounding box center [563, 195] width 27 height 18
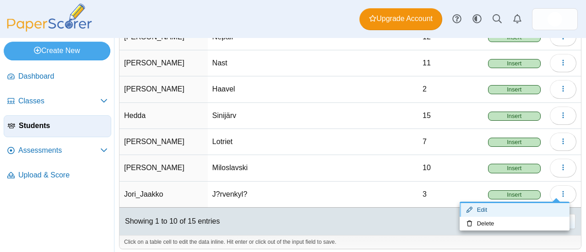
click at [506, 211] on link "Edit" at bounding box center [515, 210] width 110 height 14
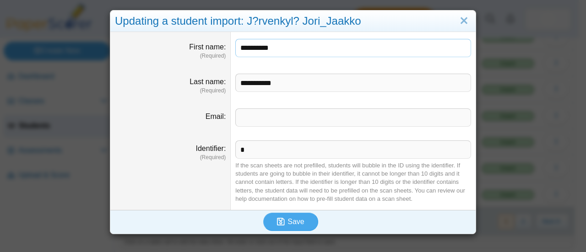
click at [241, 46] on input "**********" at bounding box center [353, 48] width 236 height 18
click at [268, 49] on input "**********" at bounding box center [353, 48] width 236 height 18
type input "**********"
click at [294, 224] on span "Save" at bounding box center [296, 222] width 16 height 8
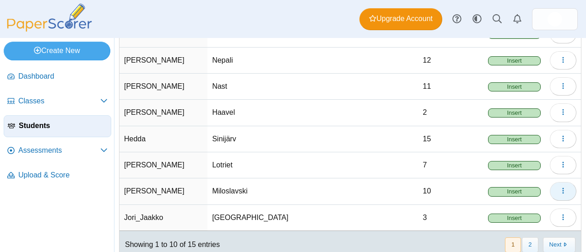
scroll to position [166, 0]
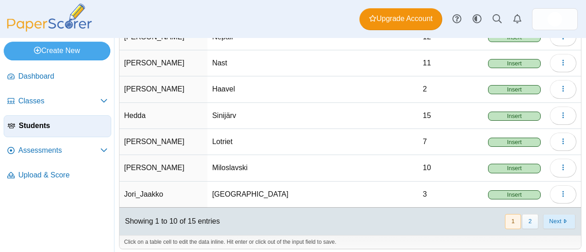
click at [546, 220] on button "Next" at bounding box center [559, 221] width 33 height 15
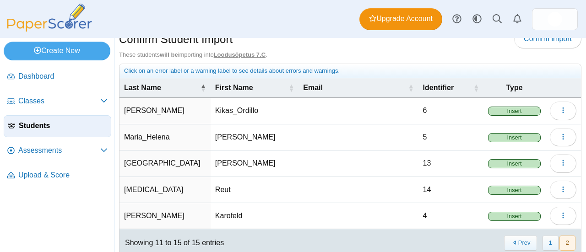
scroll to position [0, 0]
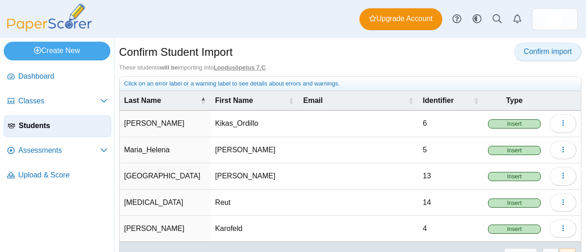
click at [535, 51] on span "Confirm import" at bounding box center [548, 52] width 48 height 8
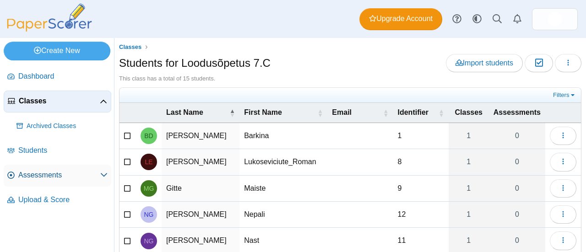
click at [38, 177] on span "Assessments" at bounding box center [59, 175] width 82 height 10
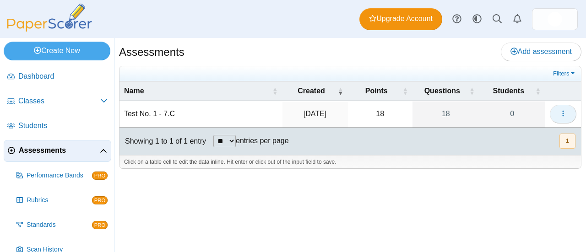
click at [565, 113] on icon "button" at bounding box center [563, 113] width 7 height 7
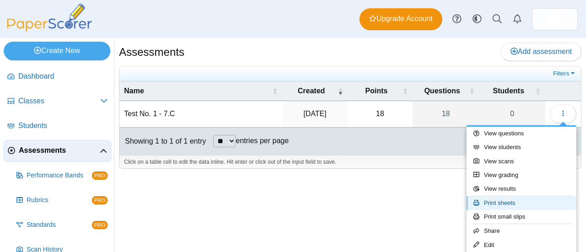
click at [507, 204] on link "Print sheets" at bounding box center [522, 204] width 110 height 14
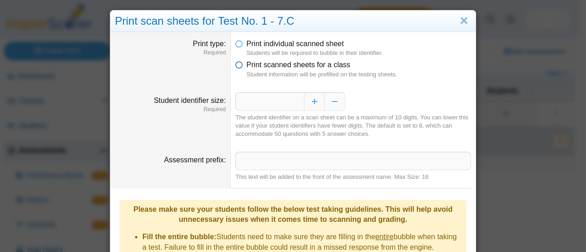
click at [235, 65] on icon at bounding box center [238, 63] width 7 height 6
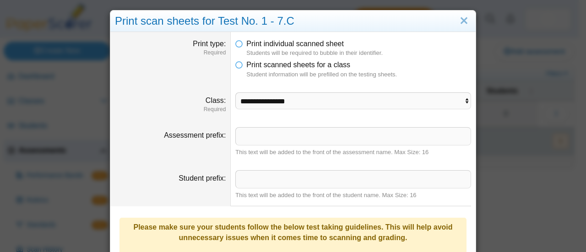
click at [389, 110] on dd "**********" at bounding box center [353, 103] width 245 height 35
click at [386, 104] on select "**********" at bounding box center [353, 101] width 236 height 17
select select "**********"
click at [235, 93] on select "**********" at bounding box center [353, 101] width 236 height 17
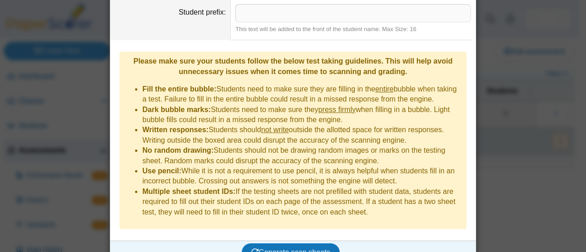
scroll to position [205, 0]
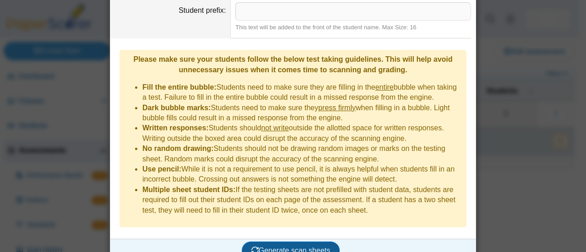
click at [290, 247] on span "Generate scan sheets" at bounding box center [291, 251] width 79 height 8
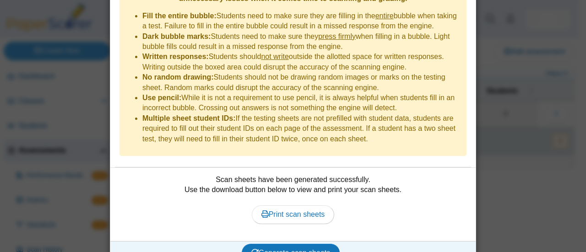
scroll to position [279, 0]
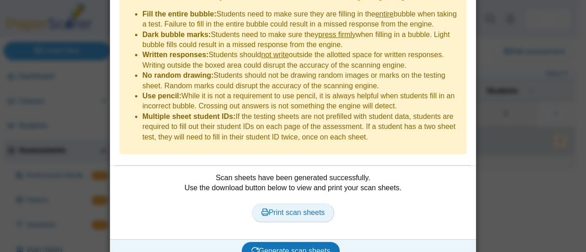
click at [310, 209] on span "Print scan sheets" at bounding box center [294, 213] width 64 height 8
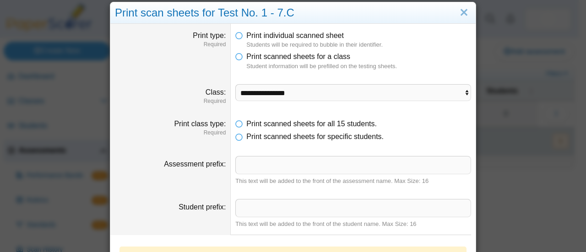
scroll to position [4, 0]
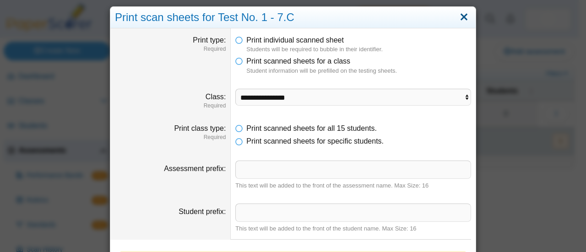
click at [465, 13] on link "Close" at bounding box center [464, 18] width 14 height 16
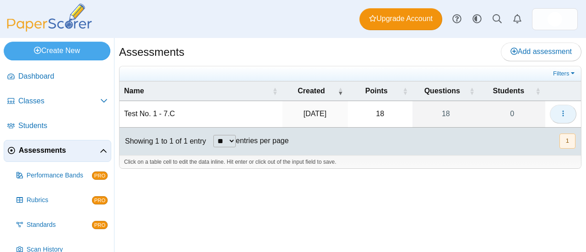
click at [566, 110] on icon "button" at bounding box center [563, 113] width 7 height 7
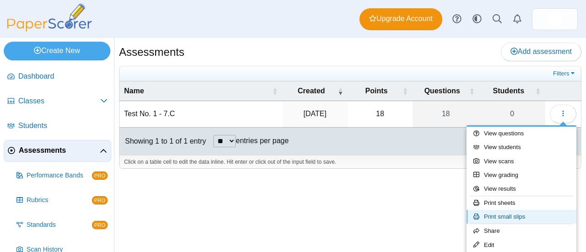
click at [530, 219] on link "Print small slips" at bounding box center [522, 217] width 110 height 14
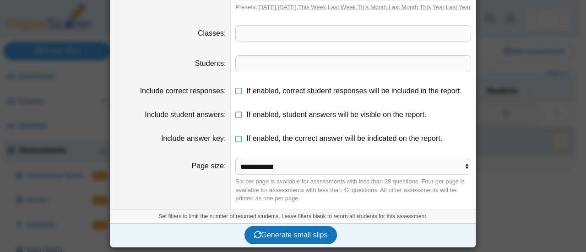
scroll to position [0, 0]
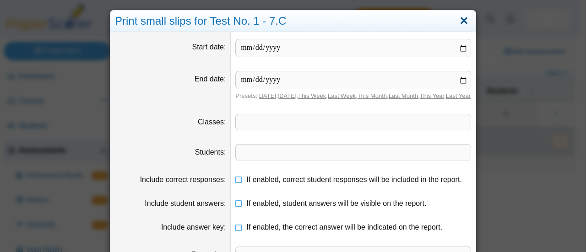
click at [459, 20] on link "Close" at bounding box center [464, 21] width 14 height 16
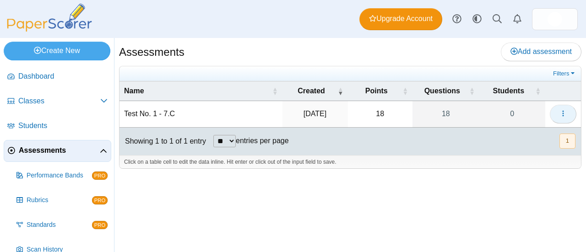
click at [564, 110] on icon "button" at bounding box center [563, 113] width 7 height 7
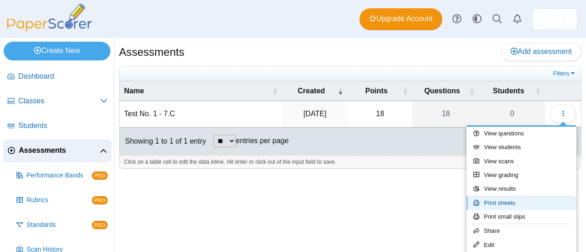
click at [511, 204] on link "Print sheets" at bounding box center [522, 204] width 110 height 14
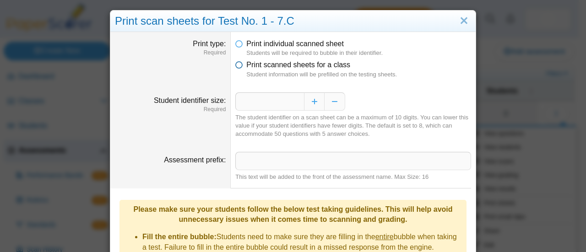
click at [235, 62] on icon at bounding box center [238, 63] width 7 height 6
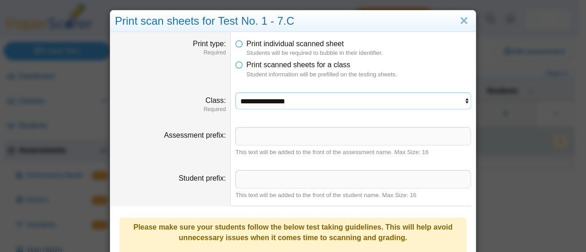
click at [336, 101] on select "**********" at bounding box center [353, 101] width 236 height 17
select select "**********"
click at [235, 93] on select "**********" at bounding box center [353, 101] width 236 height 17
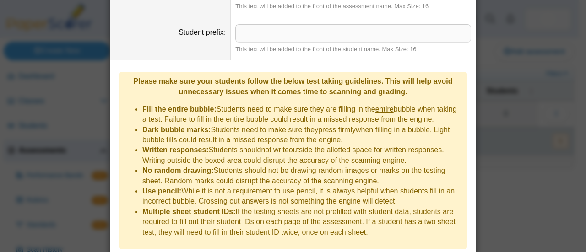
scroll to position [205, 0]
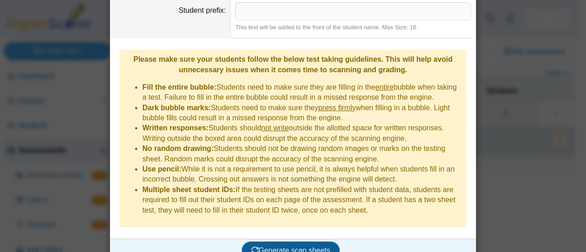
click at [313, 247] on span "Generate scan sheets" at bounding box center [291, 251] width 79 height 8
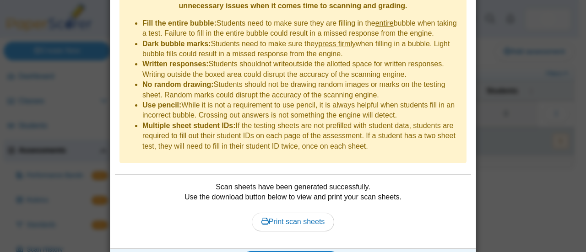
scroll to position [279, 0]
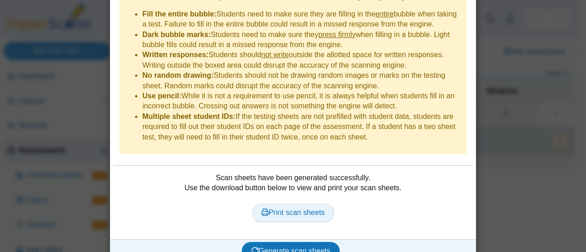
click at [311, 209] on span "Print scan sheets" at bounding box center [294, 213] width 64 height 8
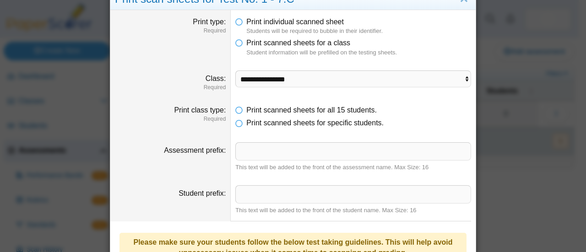
scroll to position [0, 0]
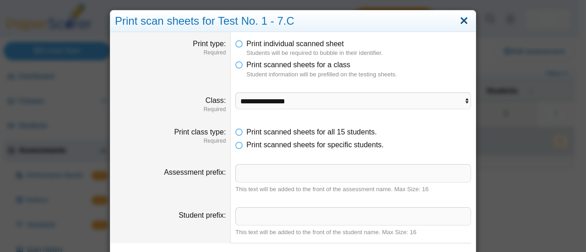
click at [459, 22] on link "Close" at bounding box center [464, 21] width 14 height 16
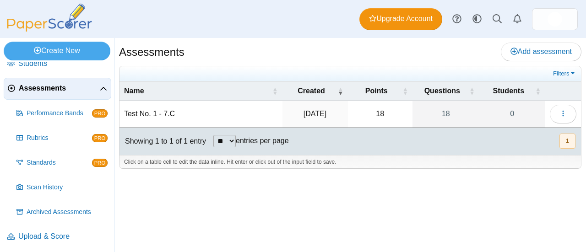
scroll to position [63, 0]
